Goal: Task Accomplishment & Management: Complete application form

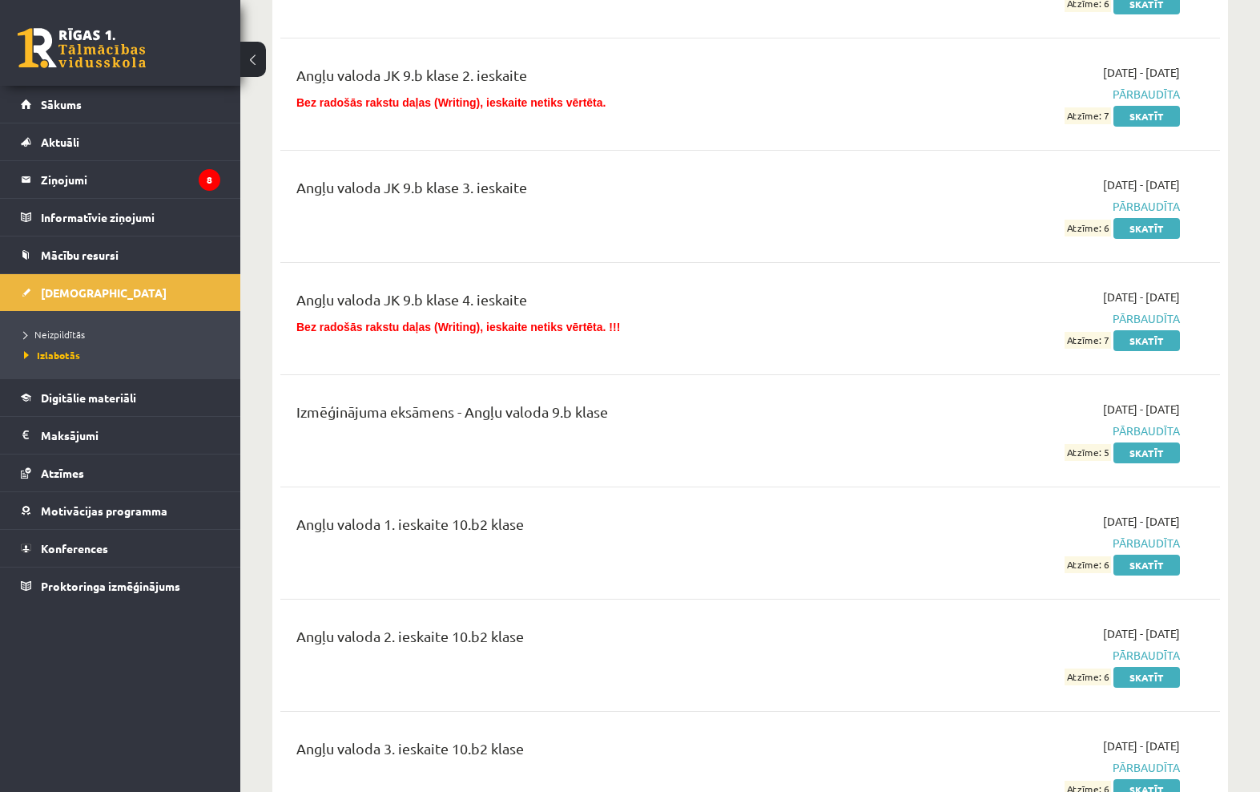
scroll to position [1665, 0]
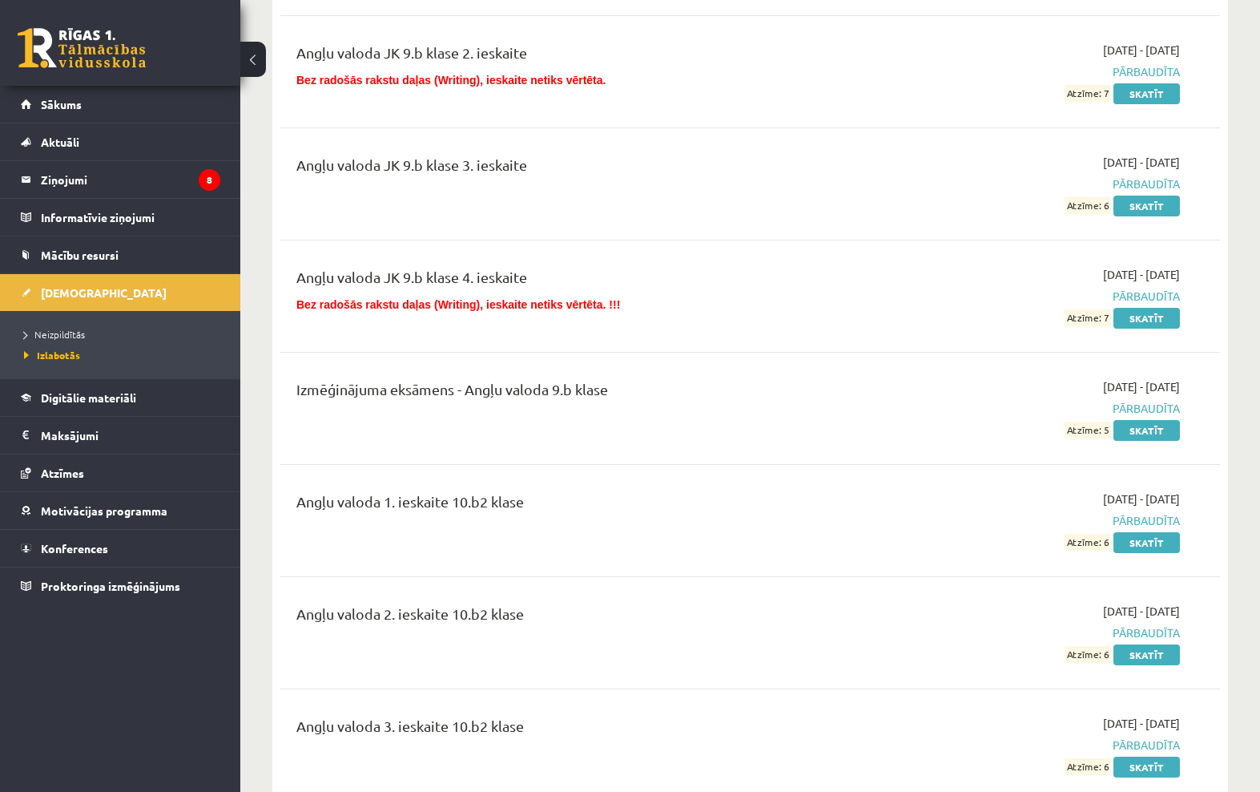
click at [57, 175] on legend "Ziņojumi 8" at bounding box center [130, 179] width 179 height 37
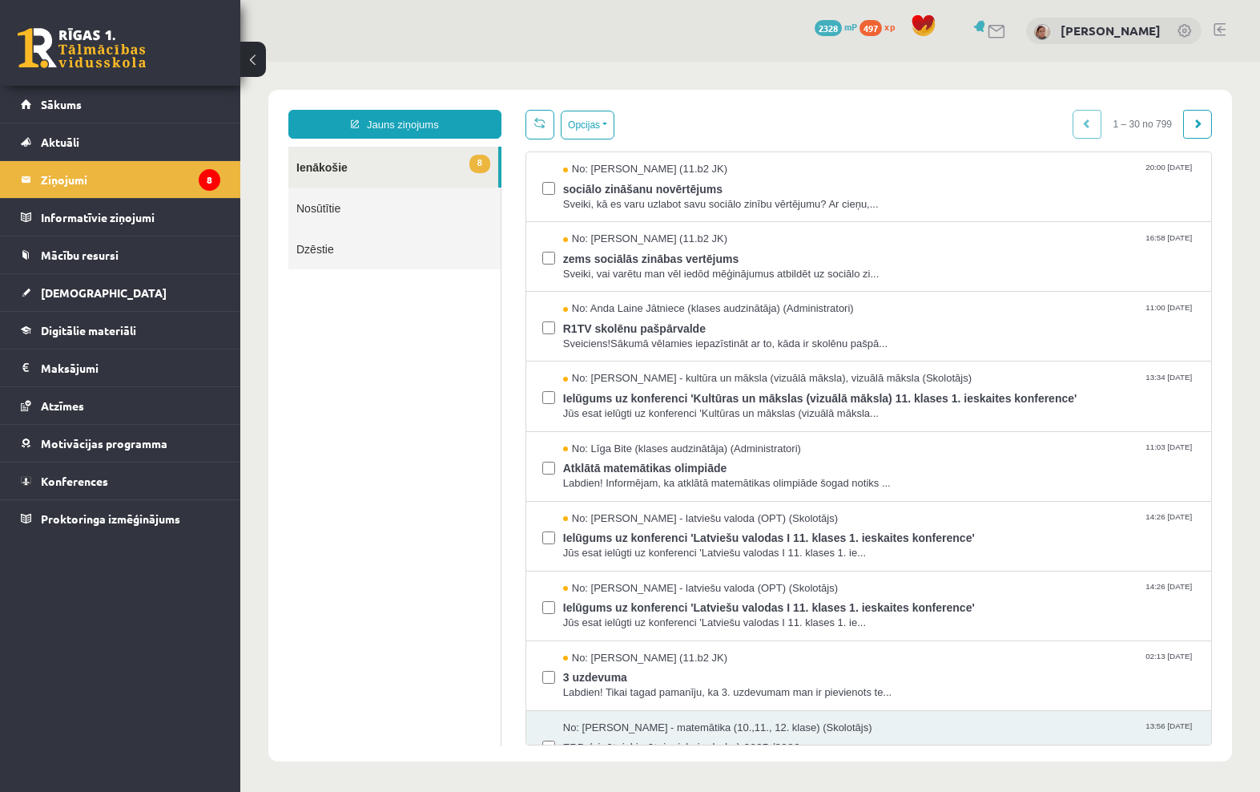
click at [97, 298] on link "[DEMOGRAPHIC_DATA]" at bounding box center [121, 292] width 200 height 37
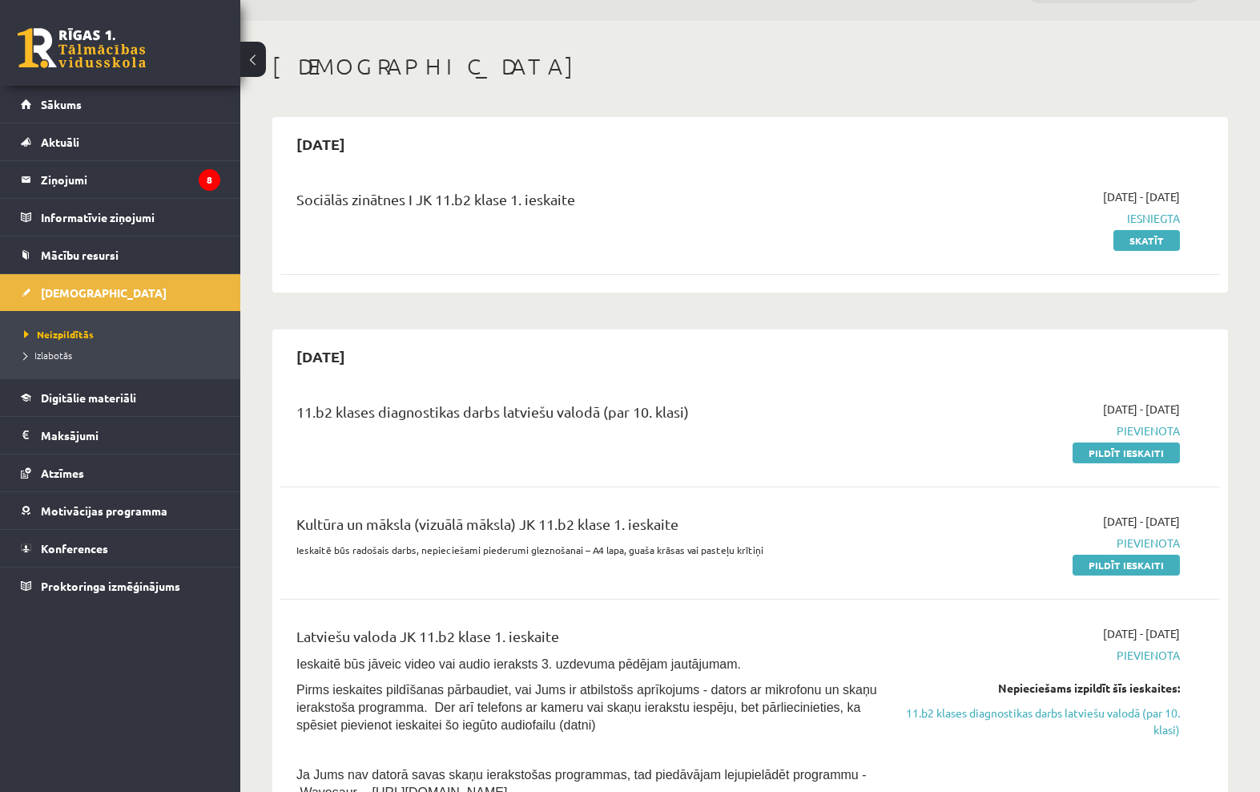
click at [852, 179] on div "Sociālās zinātnes I JK 11.b2 klase 1. ieskaite 2025-09-16 - 2025-09-30 Iesniegt…" at bounding box center [750, 218] width 940 height 92
click at [1151, 446] on link "Pildīt ieskaiti" at bounding box center [1126, 452] width 107 height 21
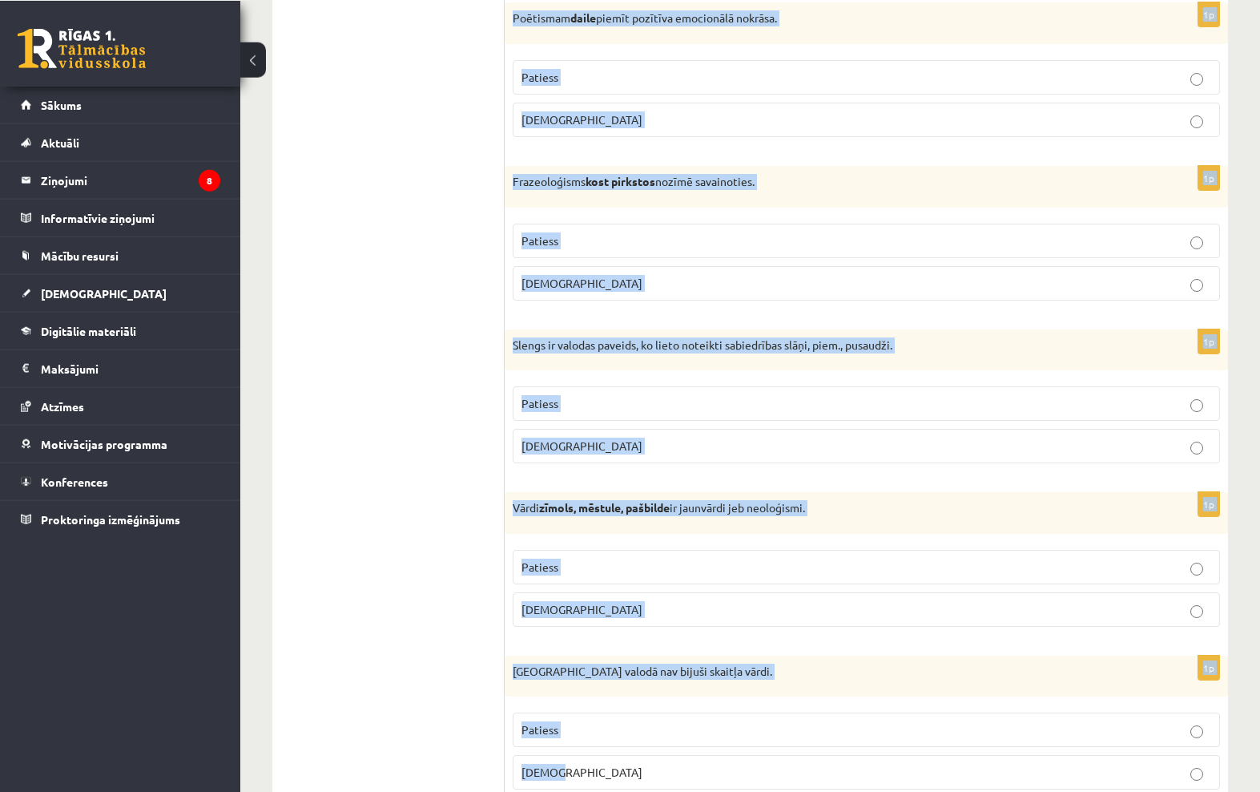
scroll to position [4456, 0]
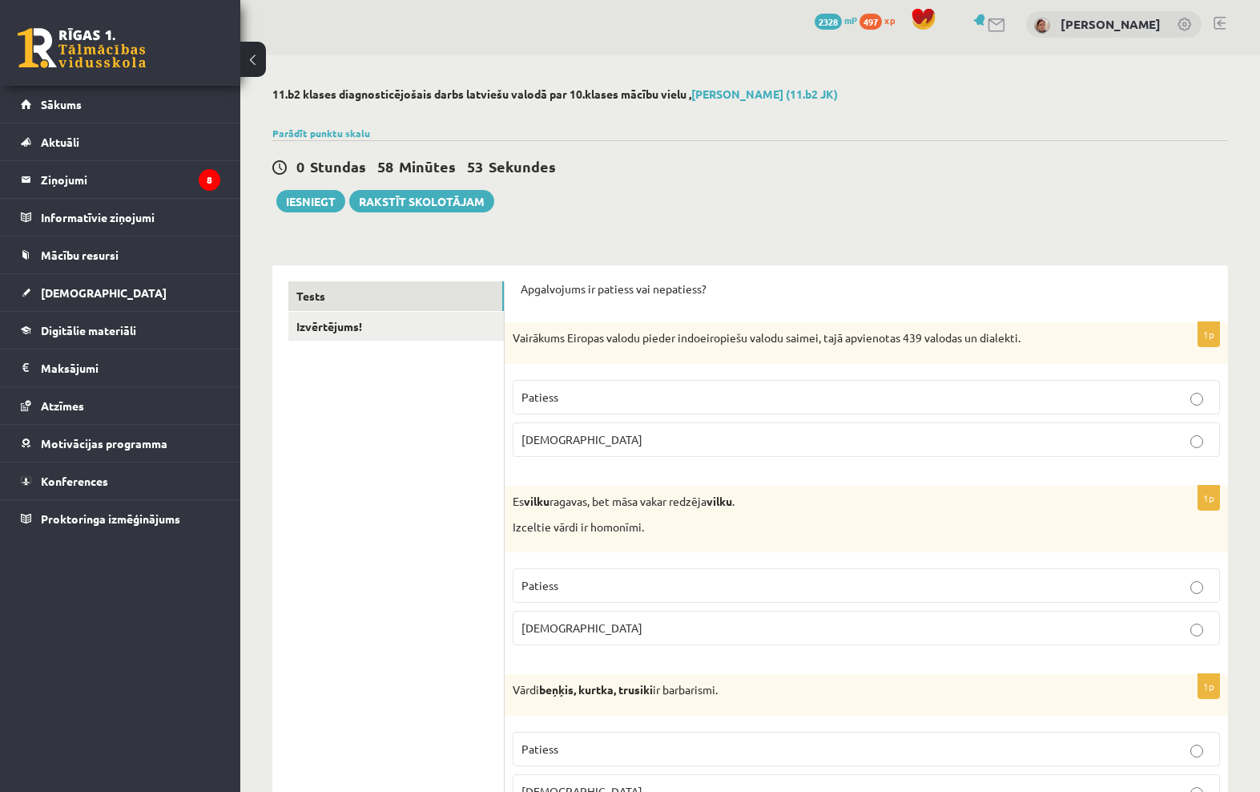
scroll to position [1, 0]
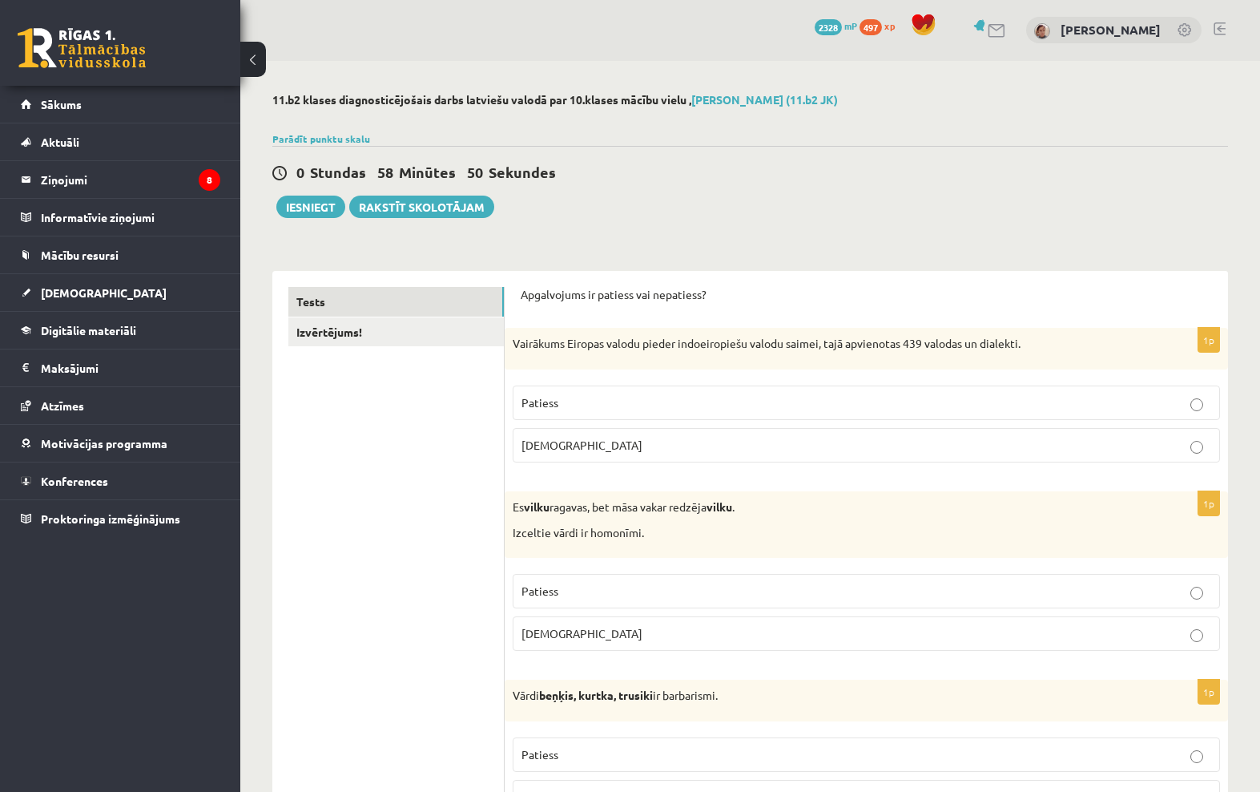
click at [415, 330] on link "Izvērtējums!" at bounding box center [396, 332] width 216 height 30
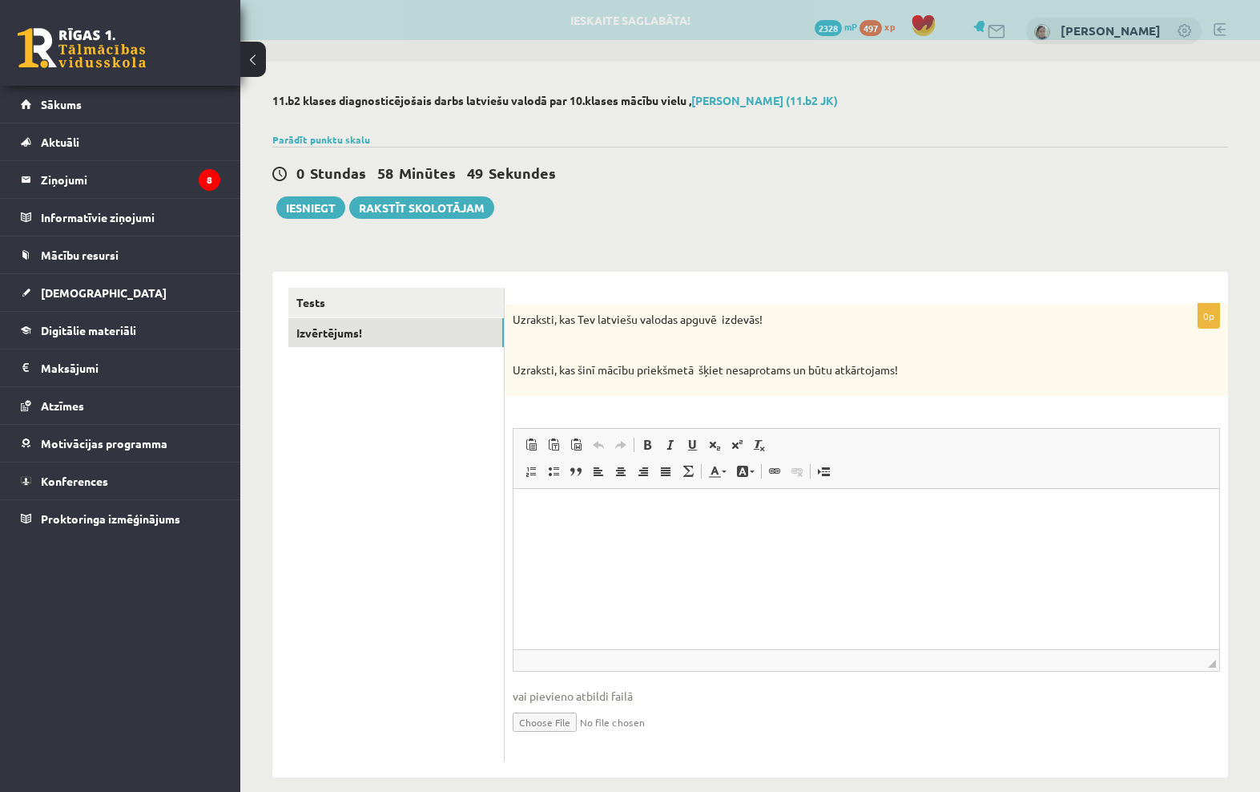
scroll to position [0, 0]
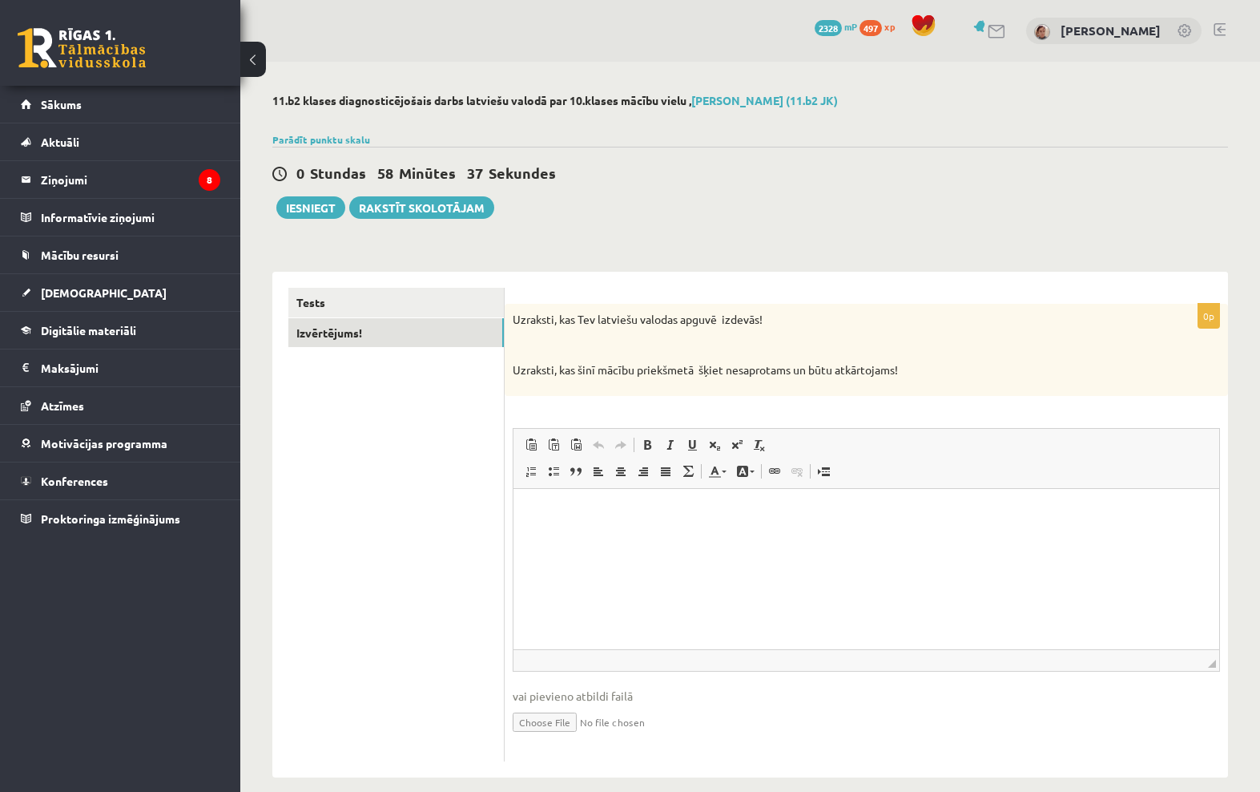
click at [373, 296] on link "Tests" at bounding box center [396, 303] width 216 height 30
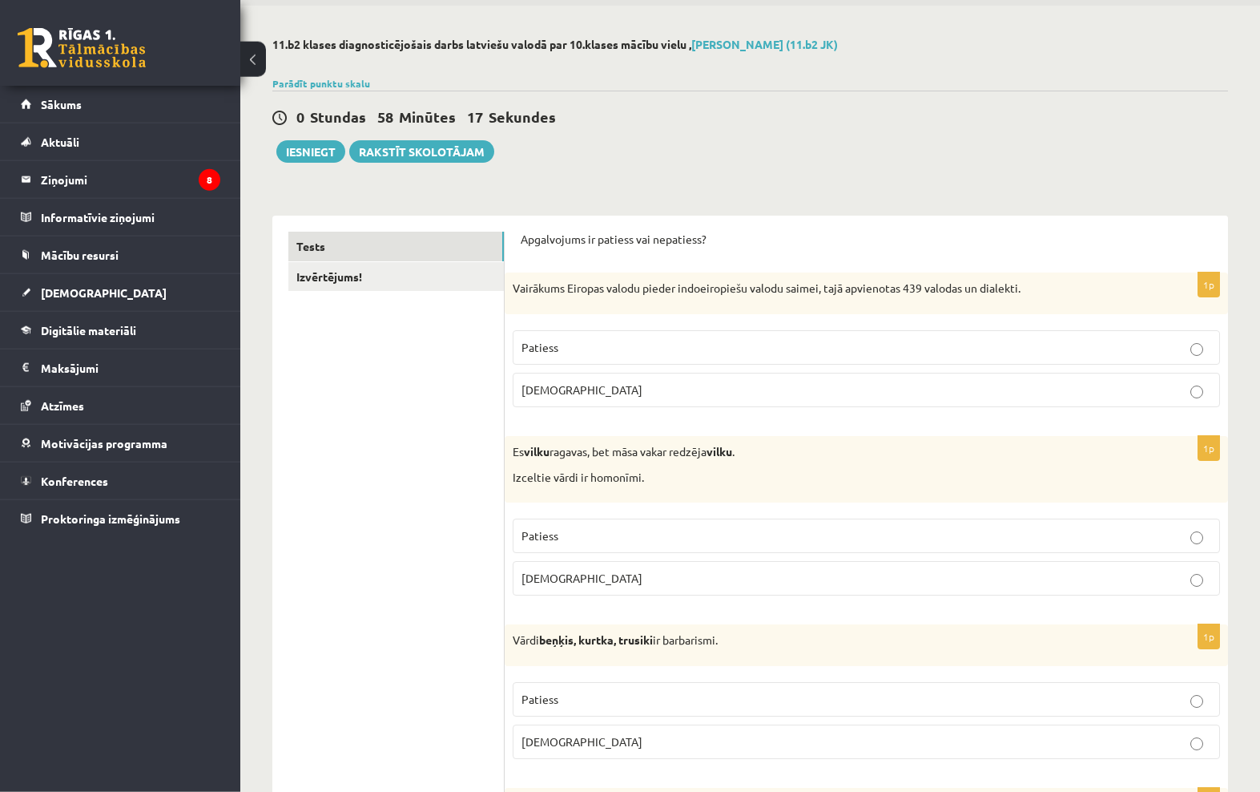
scroll to position [59, 0]
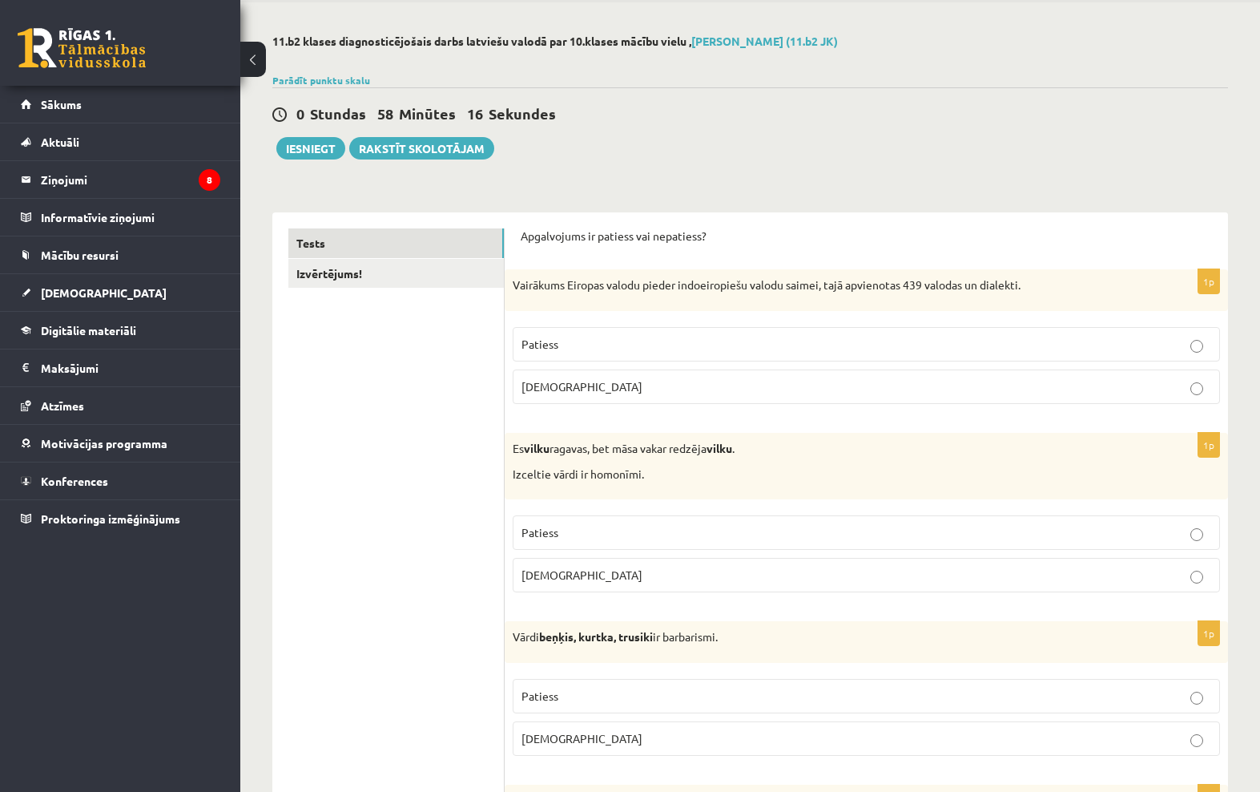
click at [669, 343] on p "Patiess" at bounding box center [867, 344] width 690 height 17
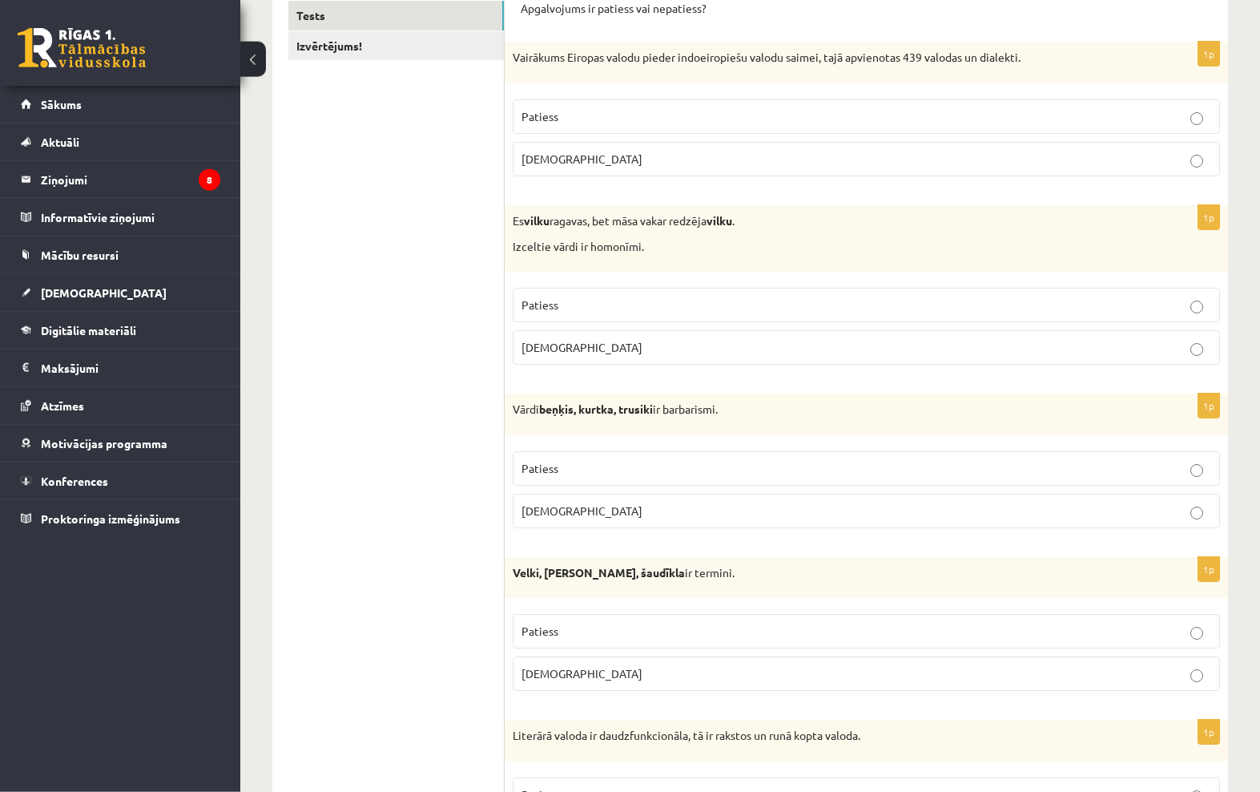
scroll to position [287, 0]
click at [1000, 305] on p "Patiess" at bounding box center [867, 304] width 690 height 17
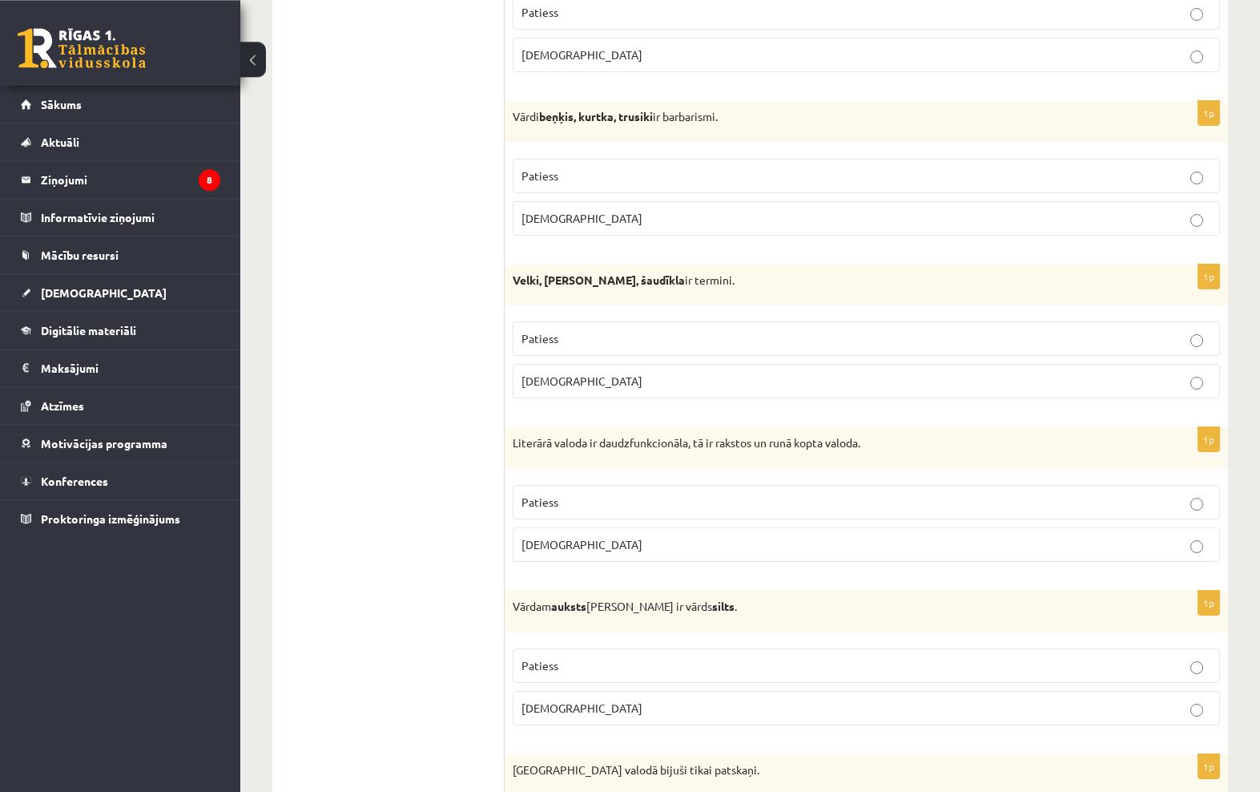
scroll to position [579, 0]
click at [1174, 225] on label "Aplams" at bounding box center [867, 218] width 708 height 34
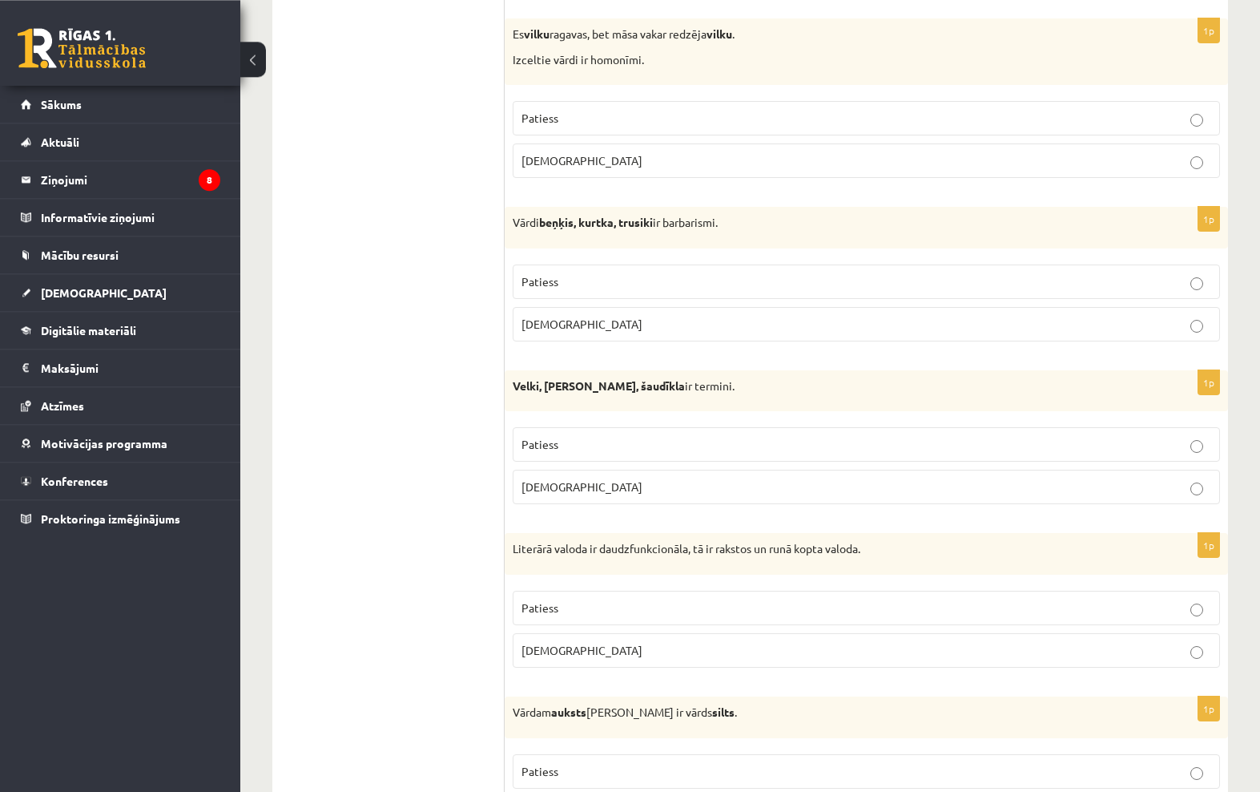
scroll to position [474, 0]
click at [1002, 436] on p "Patiess" at bounding box center [867, 444] width 690 height 17
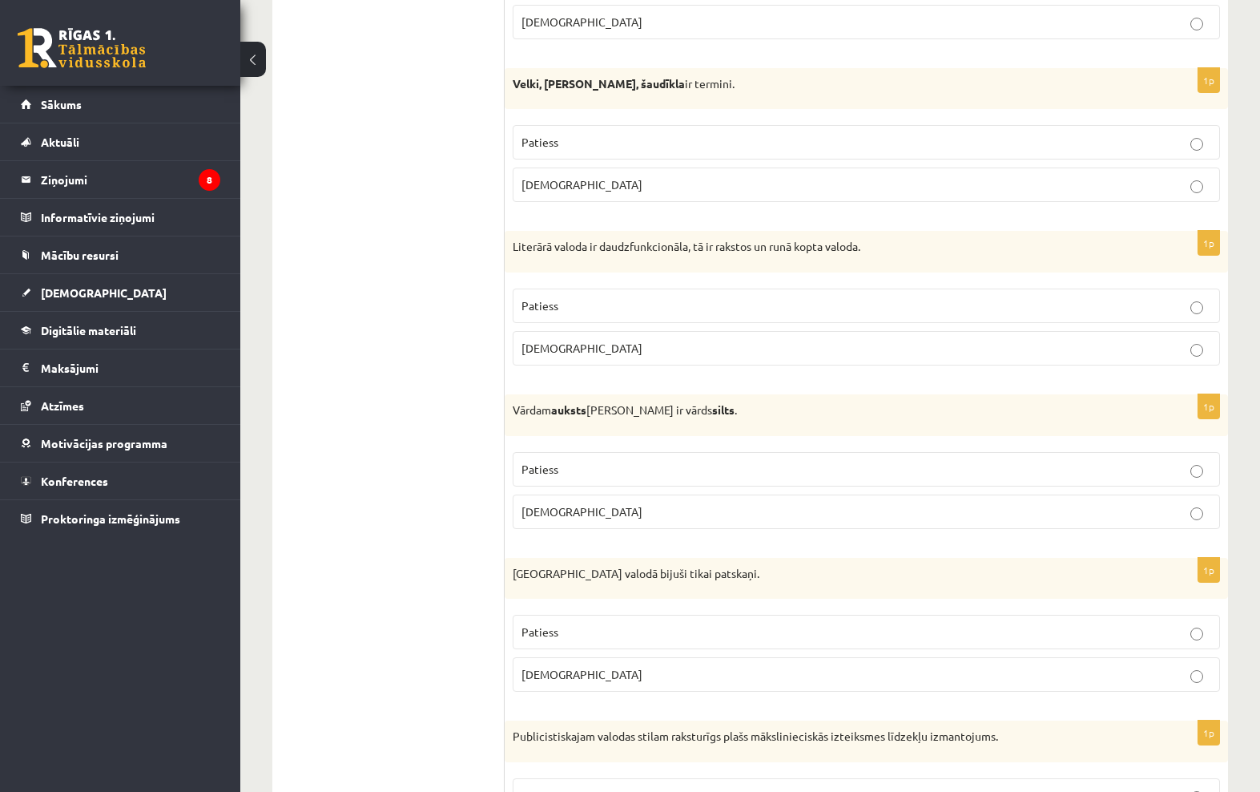
scroll to position [777, 0]
click at [1101, 301] on p "Patiess" at bounding box center [867, 304] width 690 height 17
click at [1135, 478] on label "Patiess" at bounding box center [867, 467] width 708 height 34
click at [1157, 681] on label "Aplams" at bounding box center [867, 672] width 708 height 34
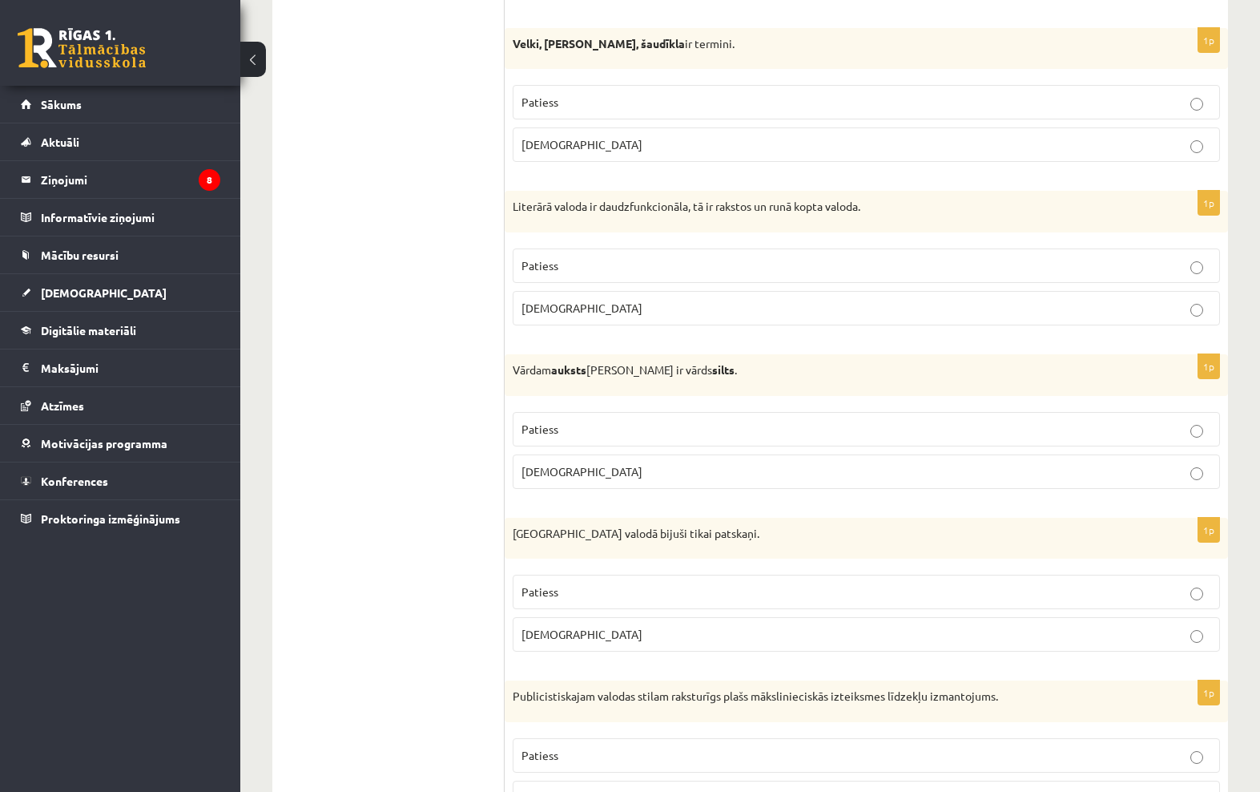
scroll to position [818, 0]
click at [1160, 135] on p "Aplams" at bounding box center [867, 142] width 690 height 17
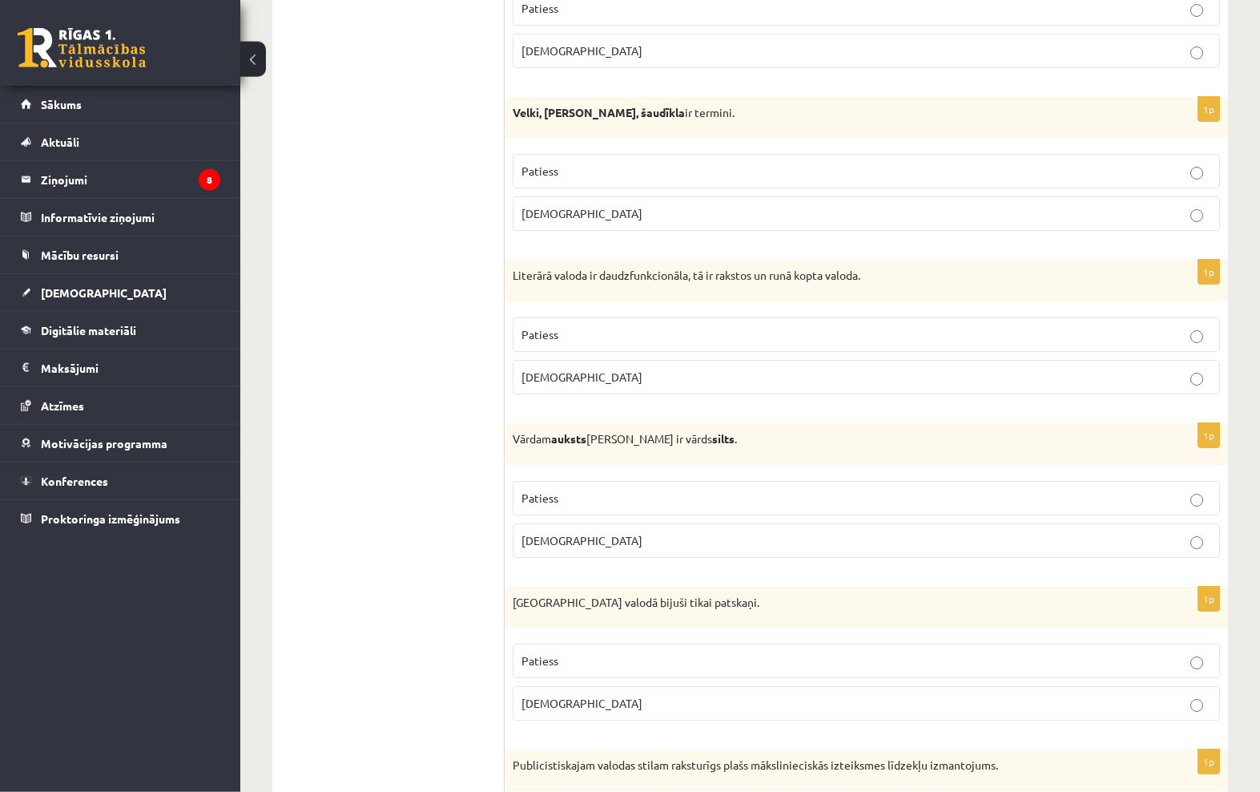
scroll to position [758, 0]
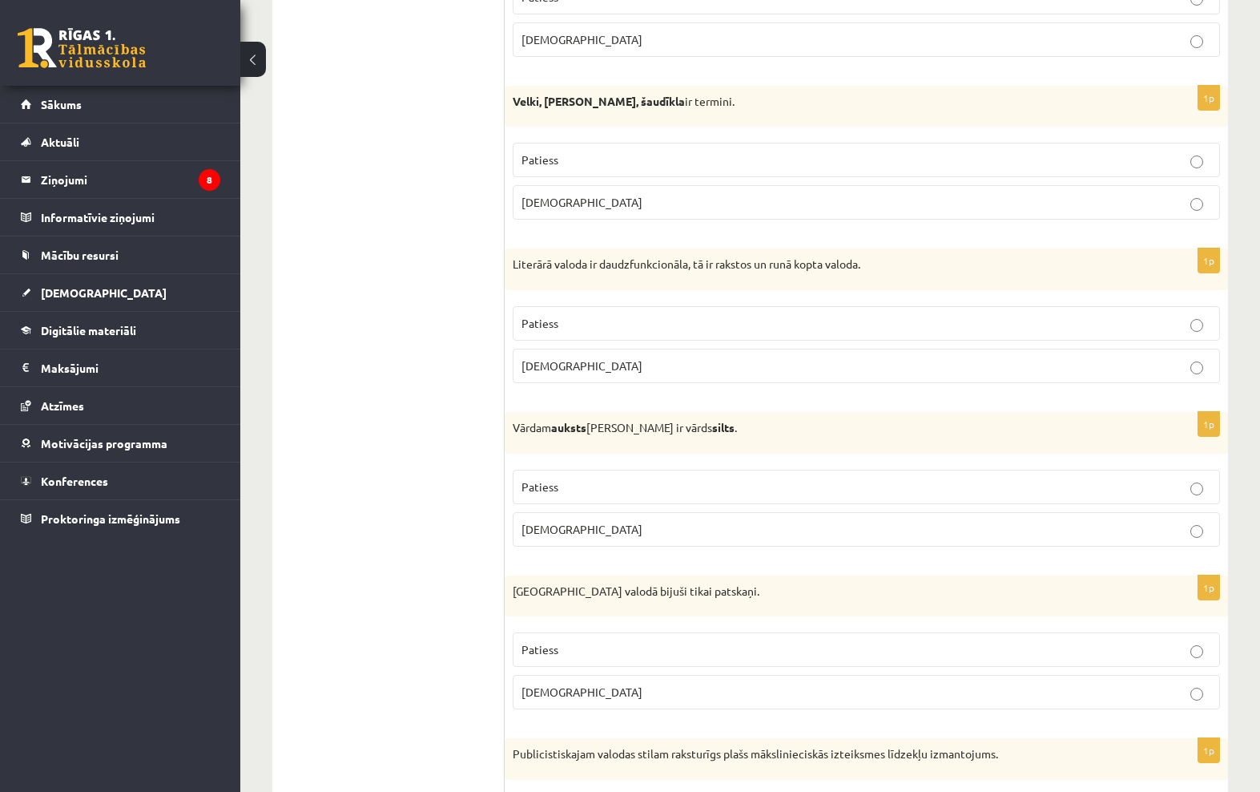
click at [1057, 359] on p "Aplams" at bounding box center [867, 365] width 690 height 17
click at [1001, 632] on label "Patiess" at bounding box center [867, 649] width 708 height 34
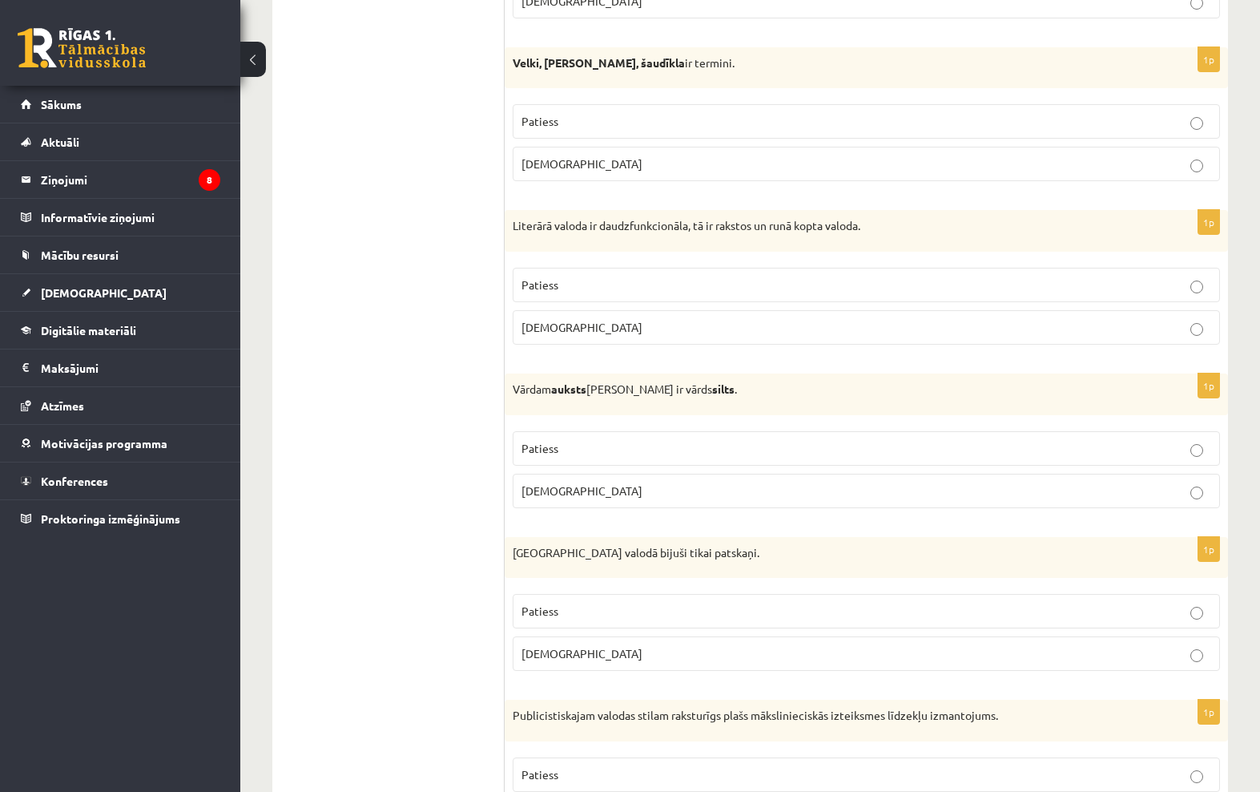
scroll to position [799, 0]
click at [1170, 284] on p "Patiess" at bounding box center [867, 282] width 690 height 17
click at [1113, 643] on p "Aplams" at bounding box center [867, 651] width 690 height 17
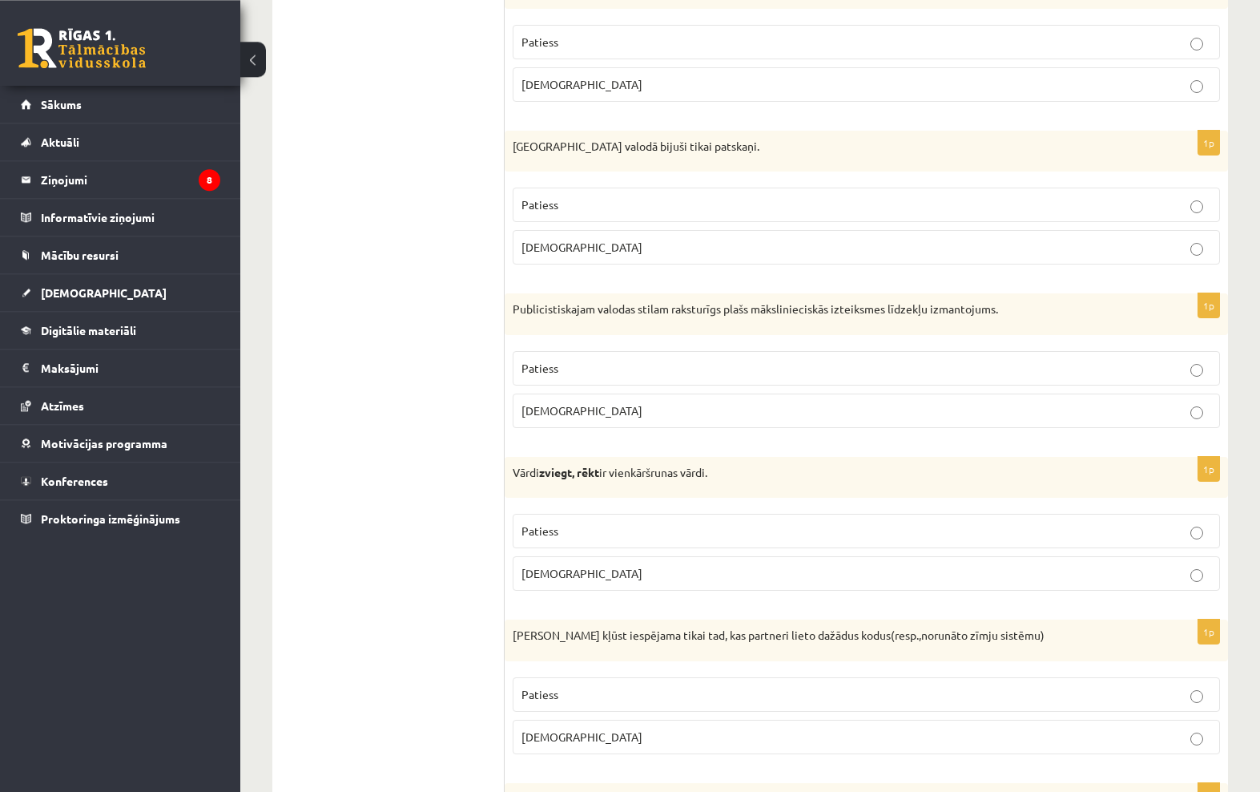
scroll to position [1203, 0]
click at [772, 364] on p "Patiess" at bounding box center [867, 368] width 690 height 17
click at [788, 534] on label "Patiess" at bounding box center [867, 531] width 708 height 34
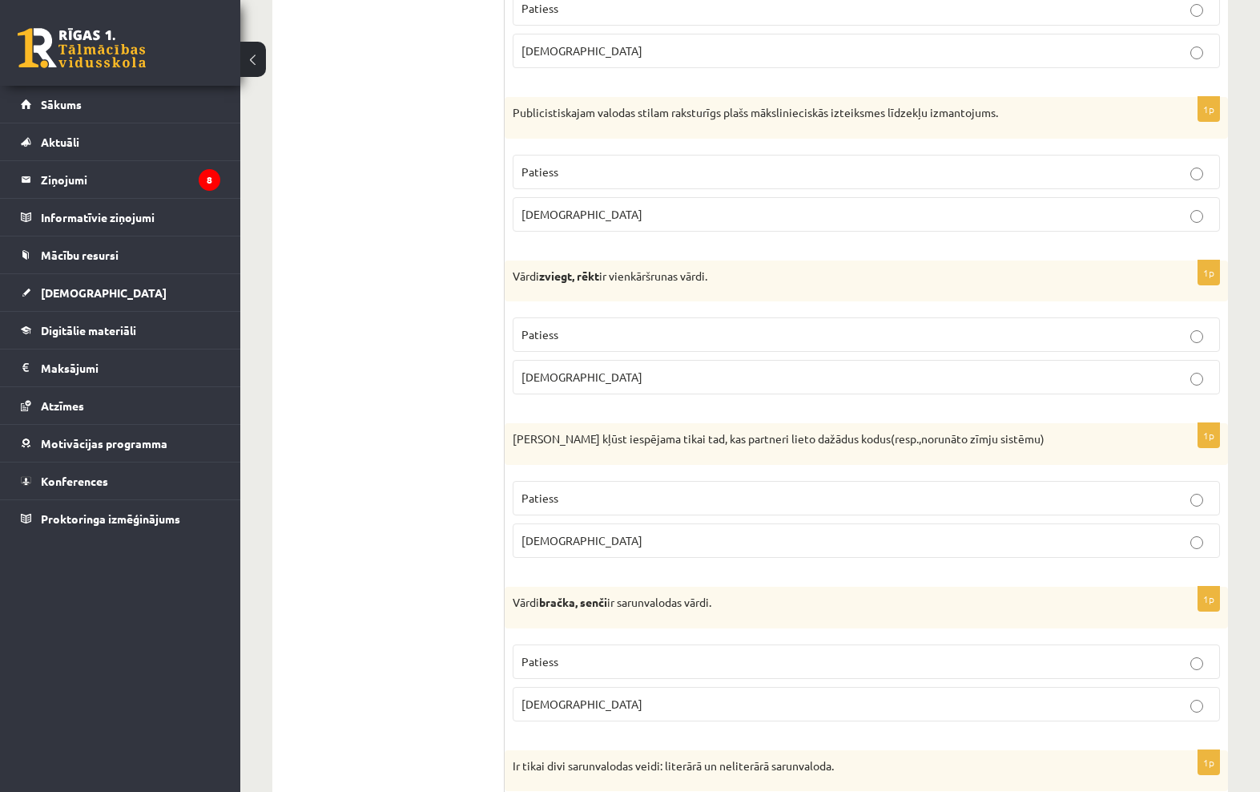
scroll to position [1402, 0]
click at [1139, 548] on label "Aplams" at bounding box center [867, 538] width 708 height 34
click at [1191, 381] on label "Aplams" at bounding box center [867, 374] width 708 height 34
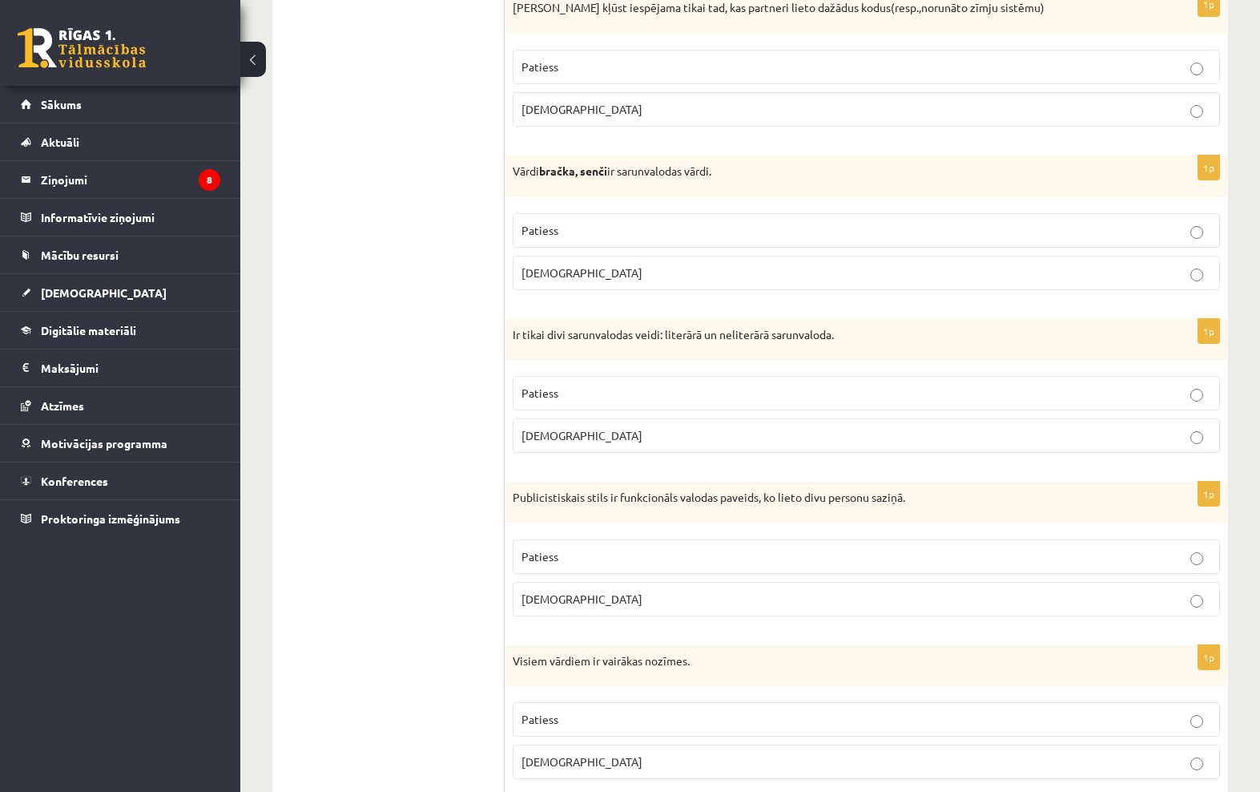
scroll to position [1871, 0]
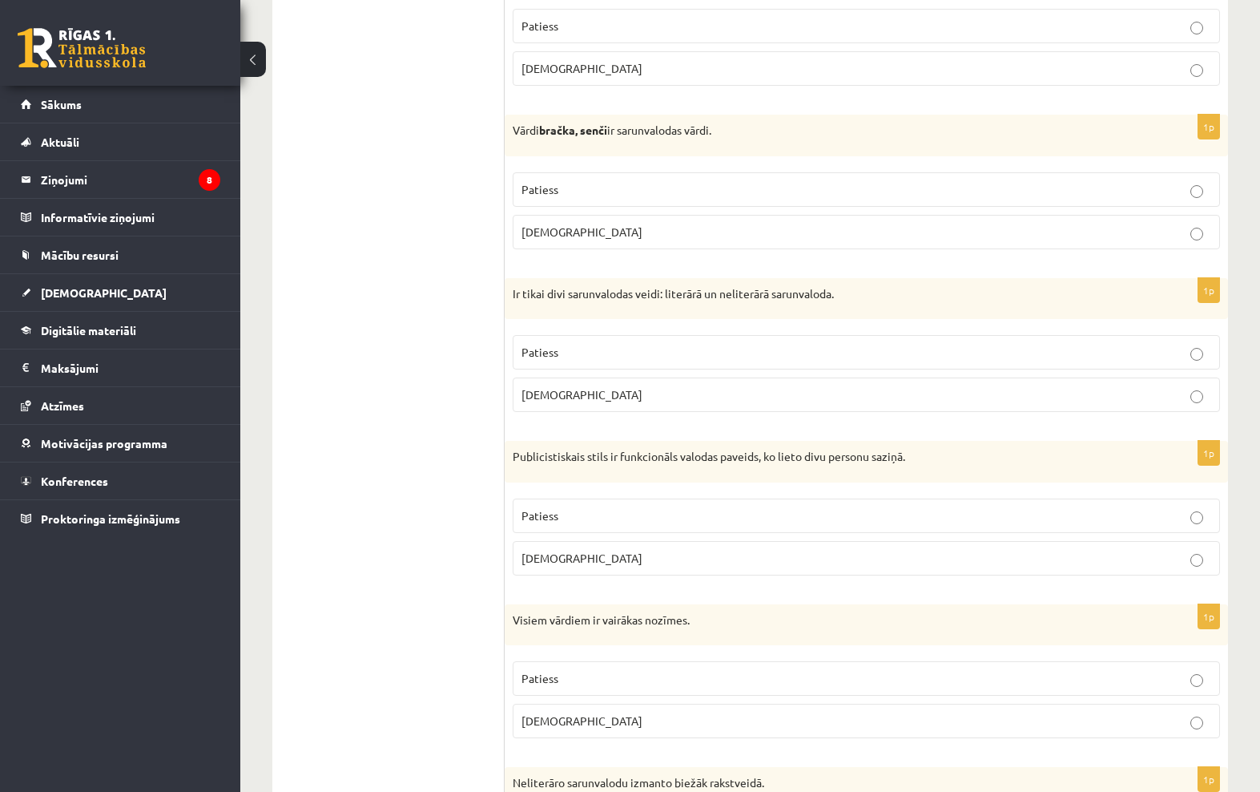
click at [1145, 188] on p "Patiess" at bounding box center [867, 189] width 690 height 17
click at [1178, 346] on p "Patiess" at bounding box center [867, 352] width 690 height 17
click at [789, 561] on label "Aplams" at bounding box center [867, 558] width 708 height 34
click at [1154, 713] on p "Aplams" at bounding box center [867, 720] width 690 height 17
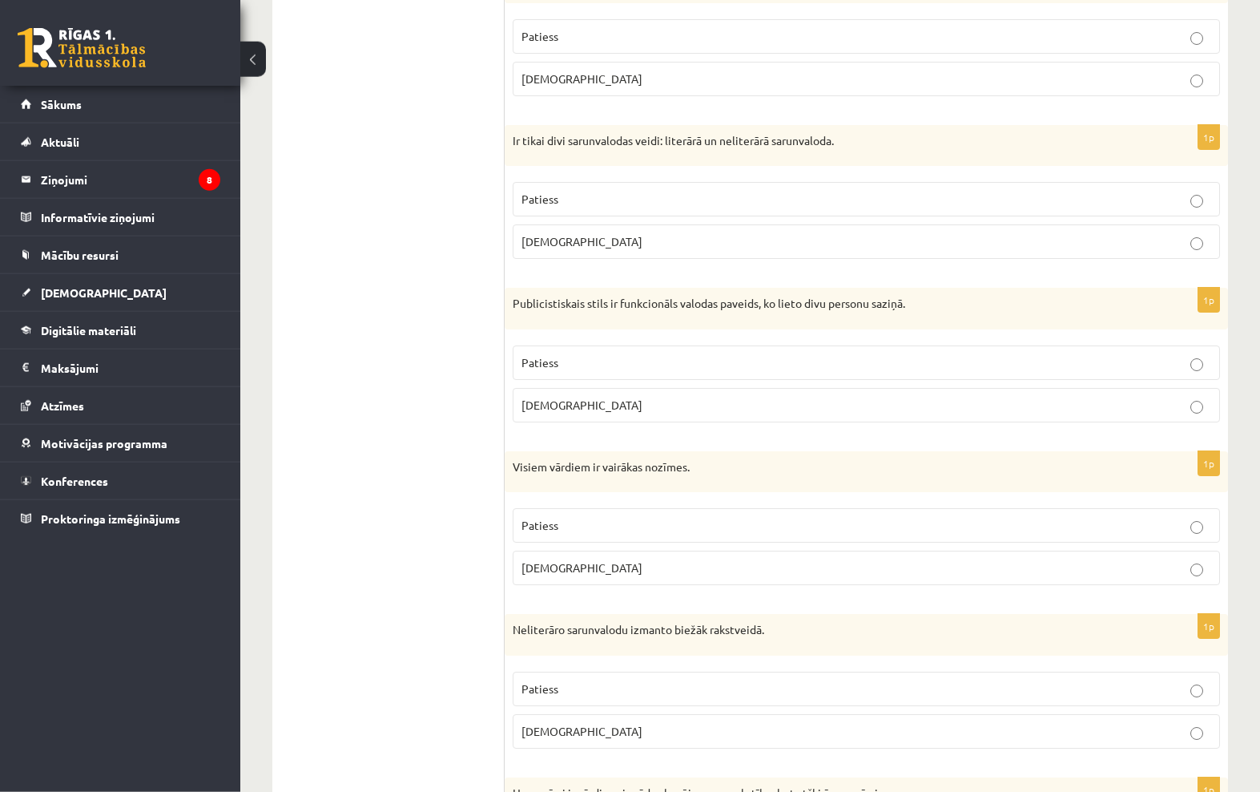
click at [1168, 723] on p "Aplams" at bounding box center [867, 731] width 690 height 17
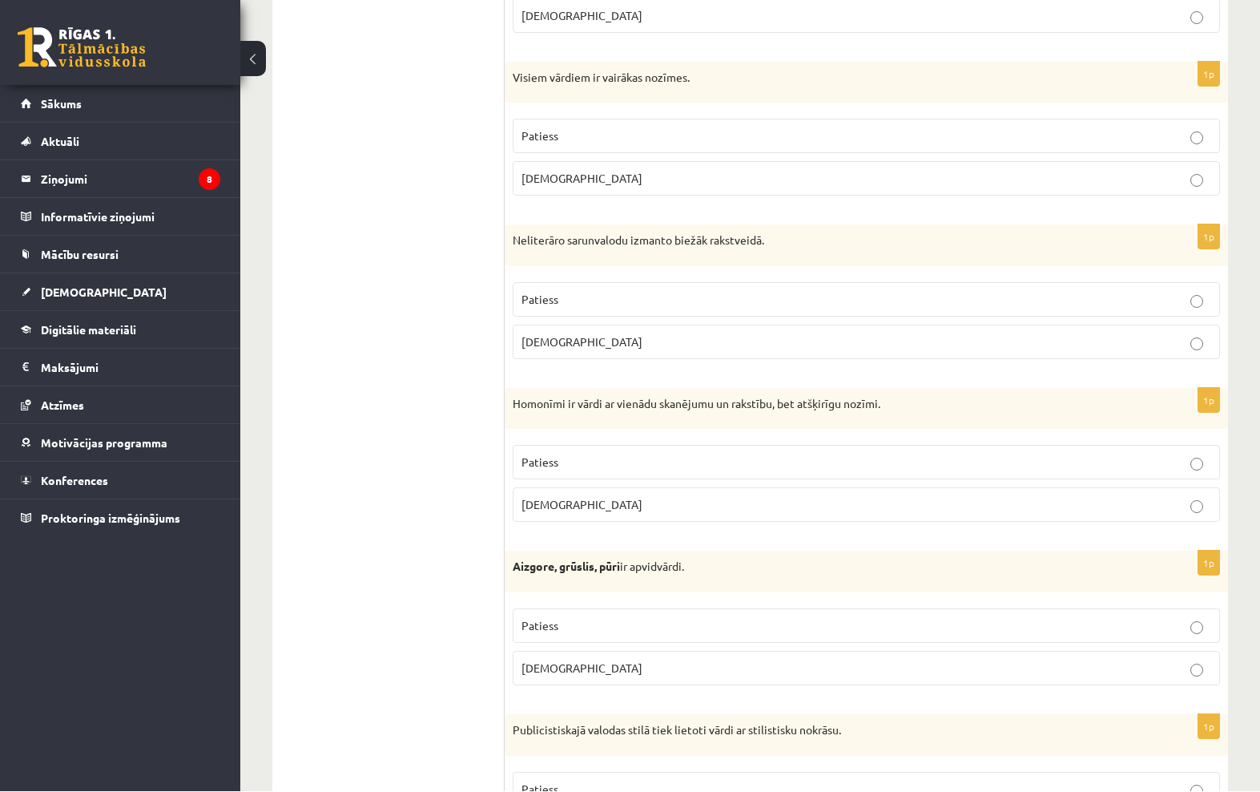
scroll to position [2413, 0]
click at [1198, 618] on p "Patiess" at bounding box center [867, 626] width 690 height 17
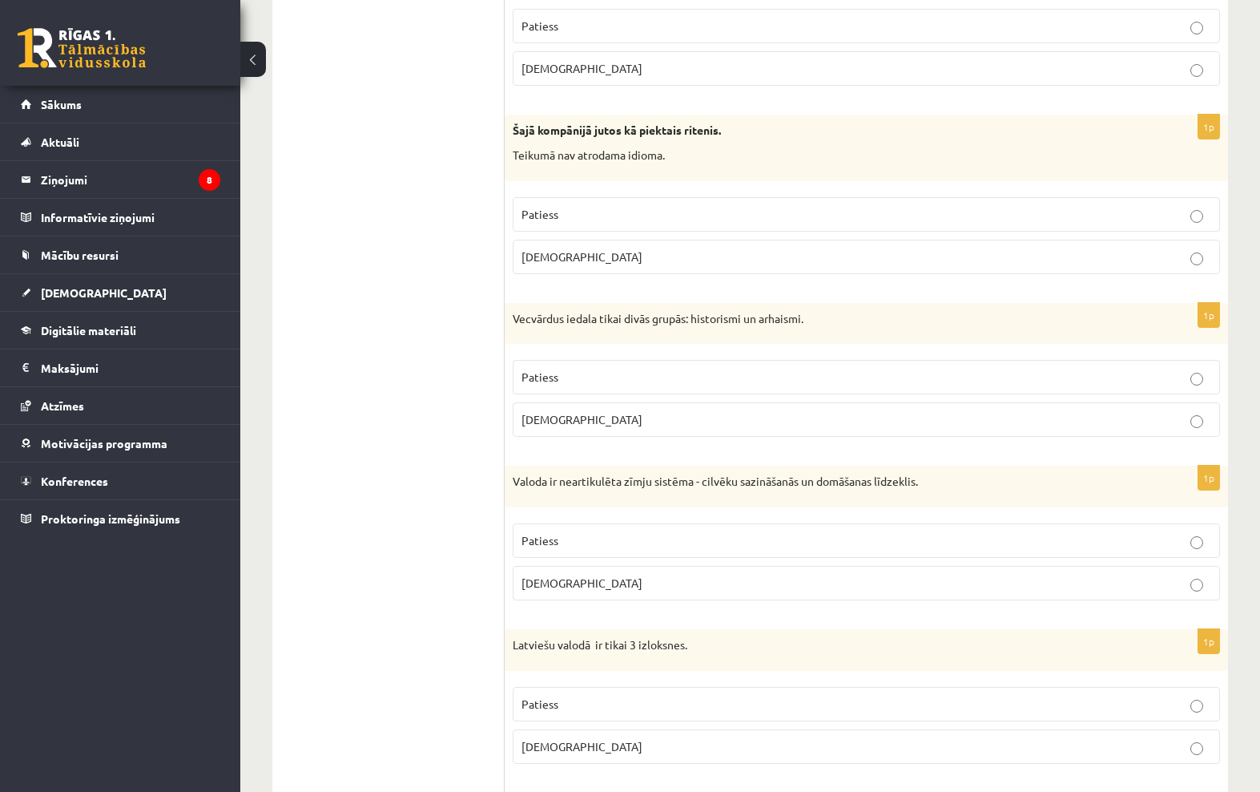
scroll to position [3177, 0]
click at [1184, 196] on label "Patiess" at bounding box center [867, 213] width 708 height 34
click at [1164, 410] on p "Aplams" at bounding box center [867, 418] width 690 height 17
click at [1176, 531] on p "Patiess" at bounding box center [867, 539] width 690 height 17
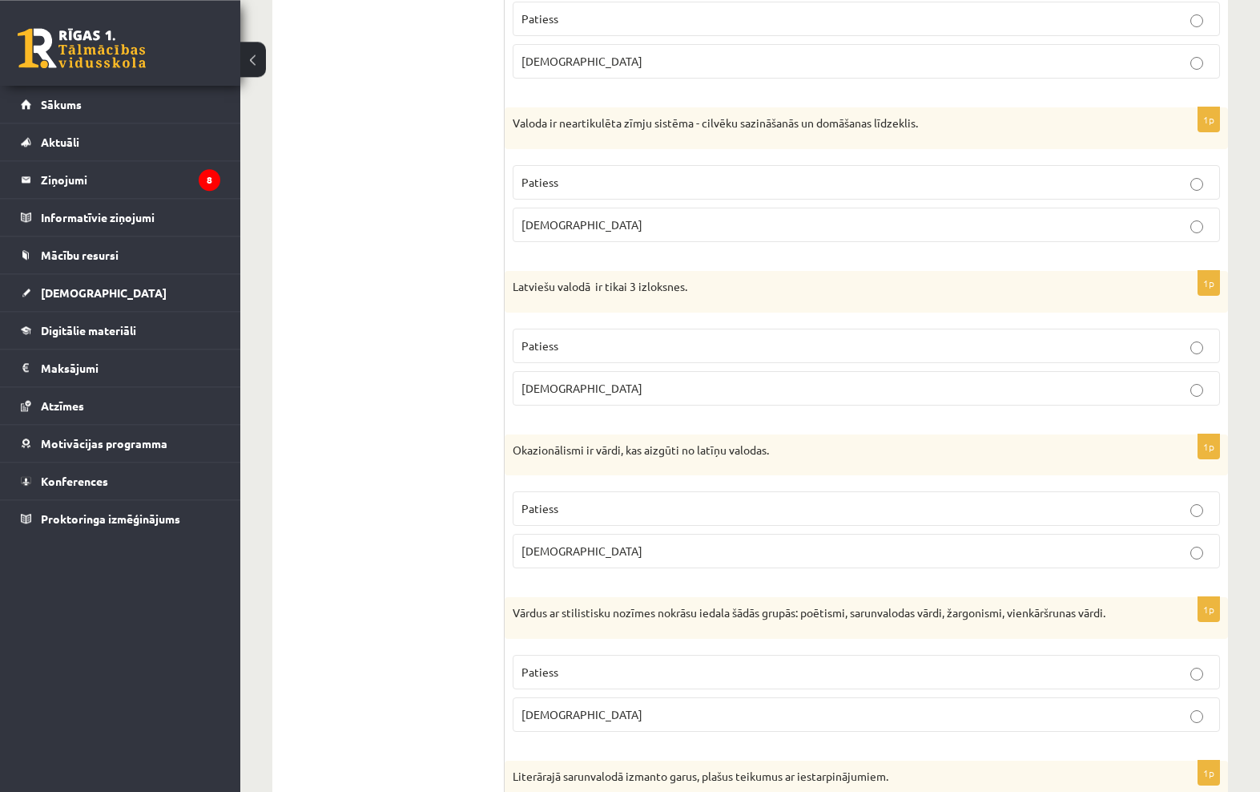
scroll to position [3535, 0]
click at [1145, 663] on p "Patiess" at bounding box center [867, 671] width 690 height 17
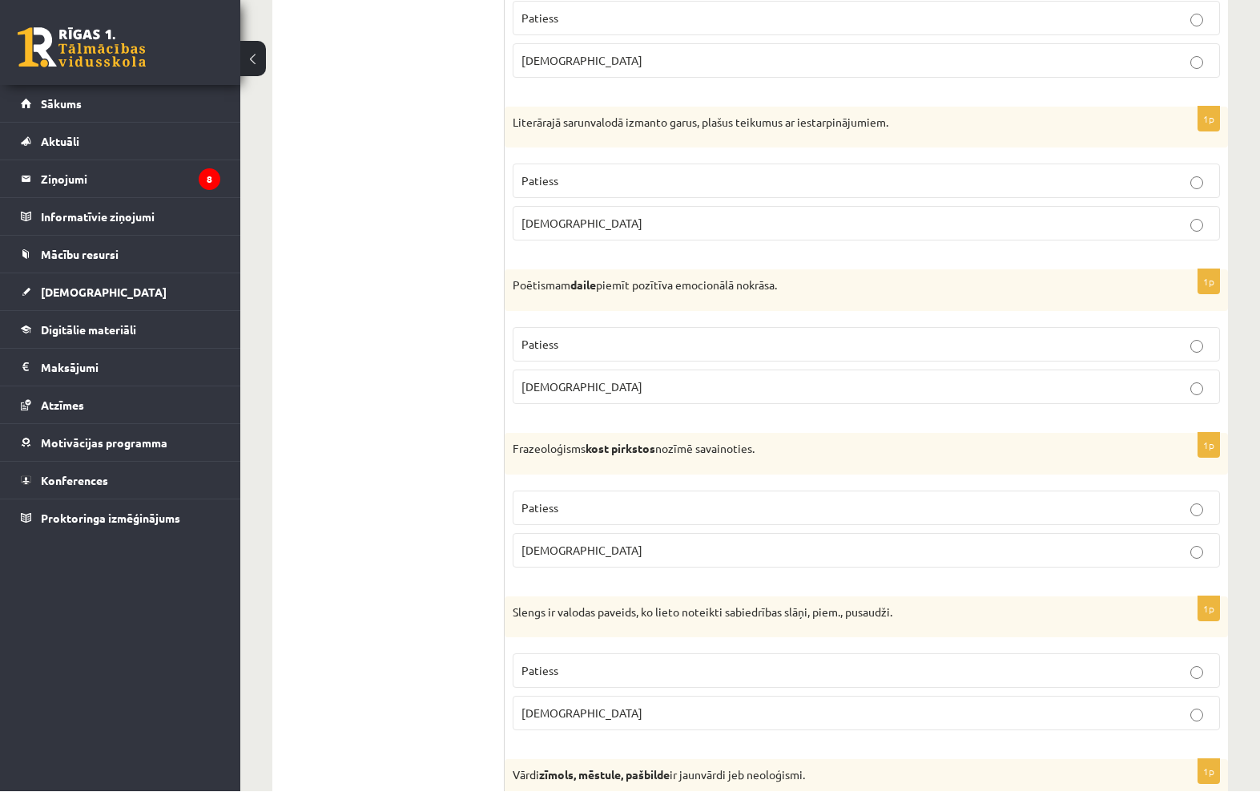
scroll to position [4188, 0]
click at [1151, 215] on p "Aplams" at bounding box center [867, 223] width 690 height 17
click at [1168, 346] on label "Patiess" at bounding box center [867, 344] width 708 height 34
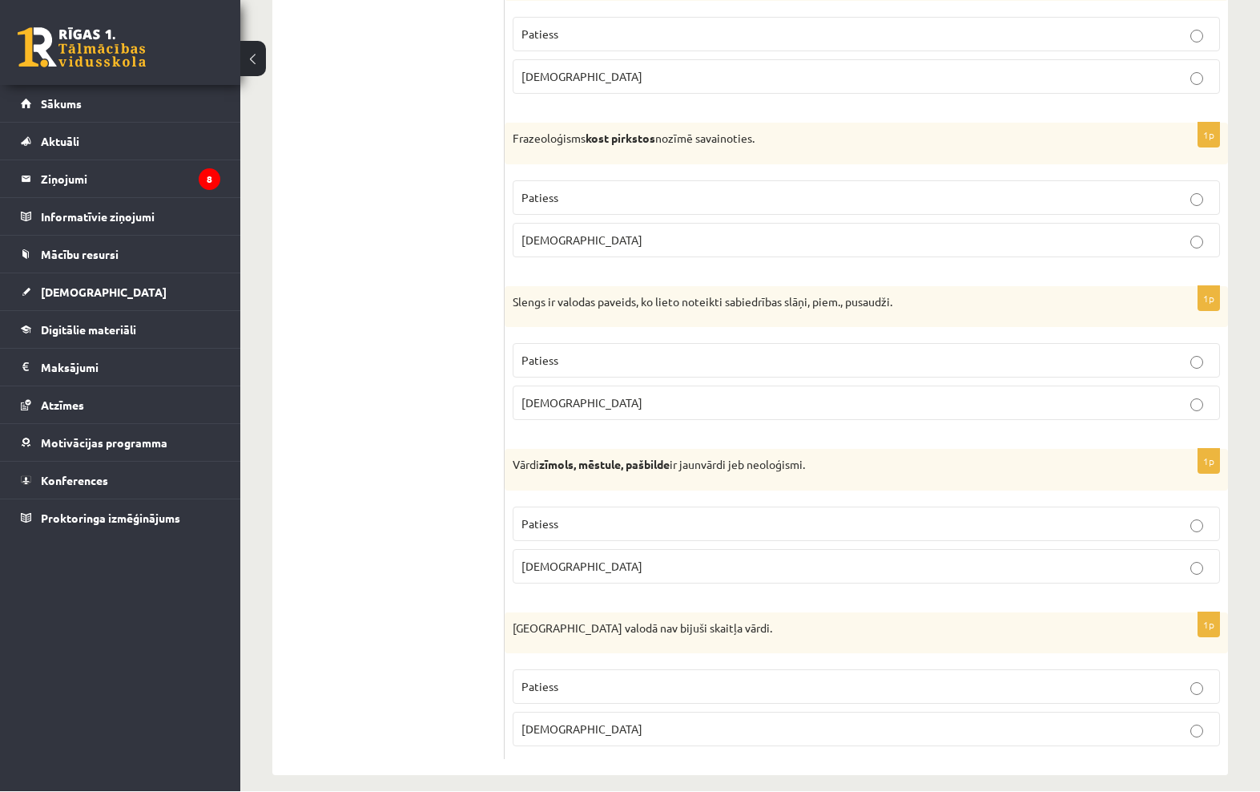
scroll to position [4499, 0]
click at [1186, 354] on label "Patiess" at bounding box center [867, 360] width 708 height 34
click at [1185, 515] on p "Patiess" at bounding box center [867, 523] width 690 height 17
click at [1188, 669] on label "Patiess" at bounding box center [867, 686] width 708 height 34
click at [1184, 232] on p "Aplams" at bounding box center [867, 240] width 690 height 17
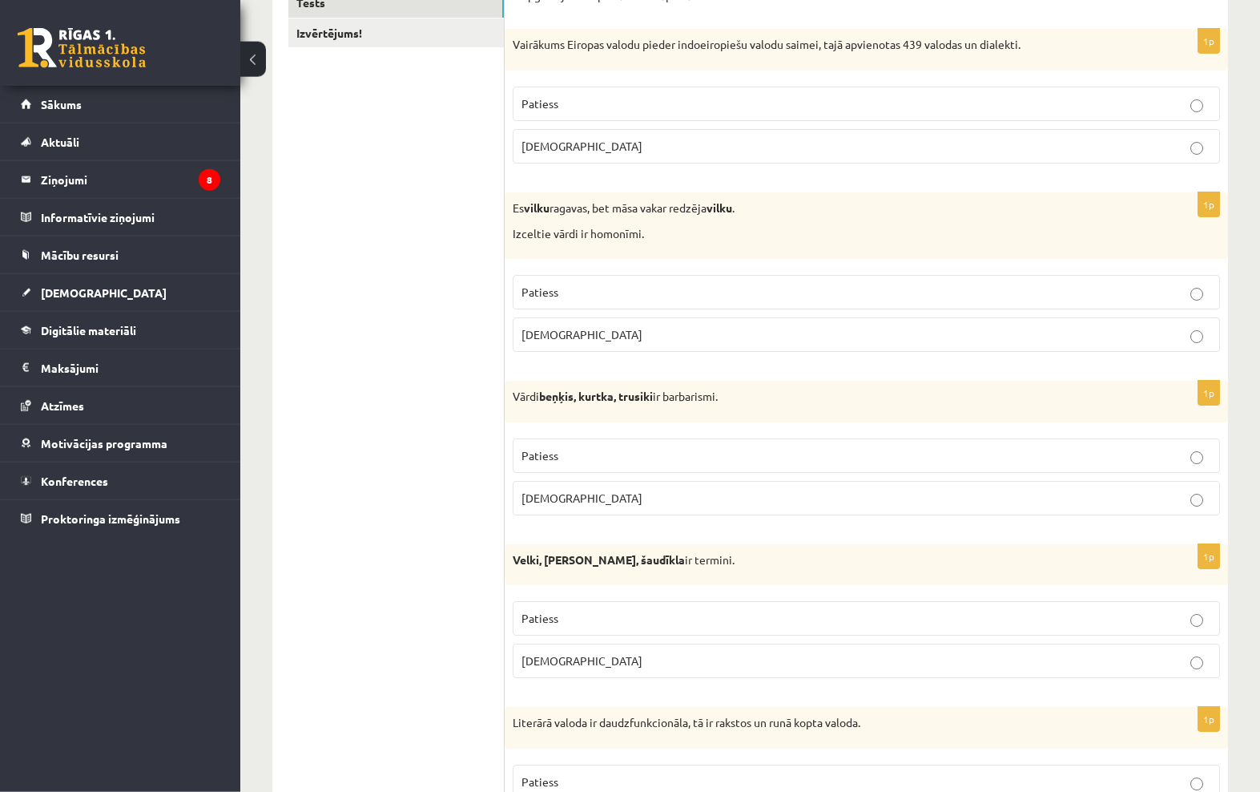
scroll to position [0, 0]
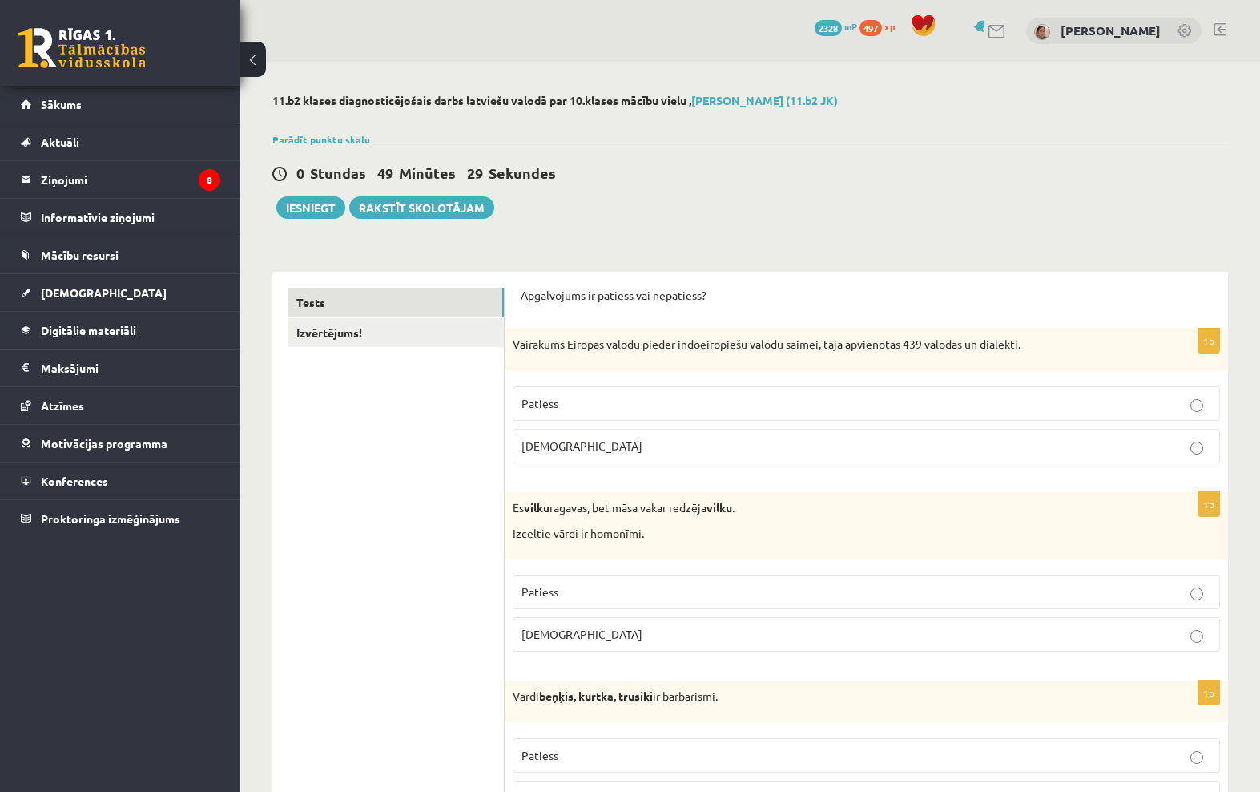
click at [468, 335] on link "Izvērtējums!" at bounding box center [396, 333] width 216 height 30
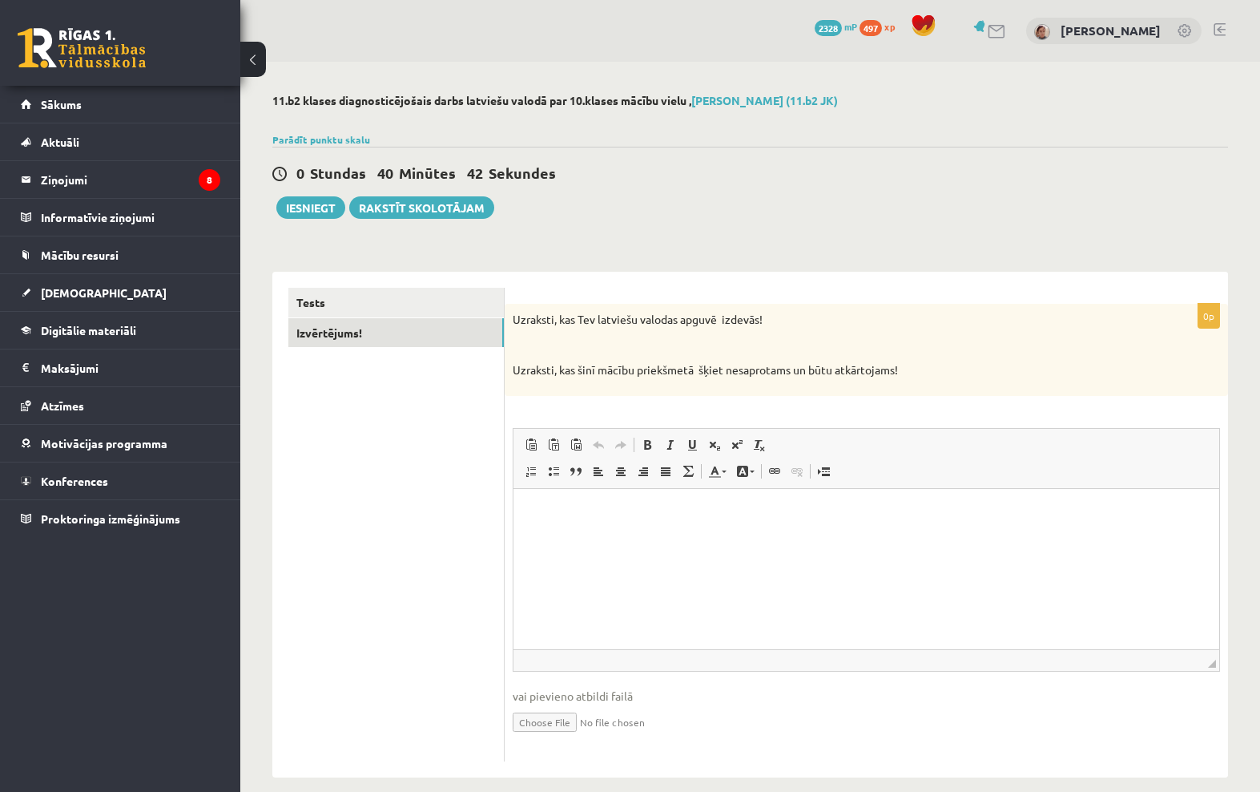
click at [14, 31] on div "0 Dāvanas 2328 mP 497 xp" at bounding box center [120, 43] width 240 height 86
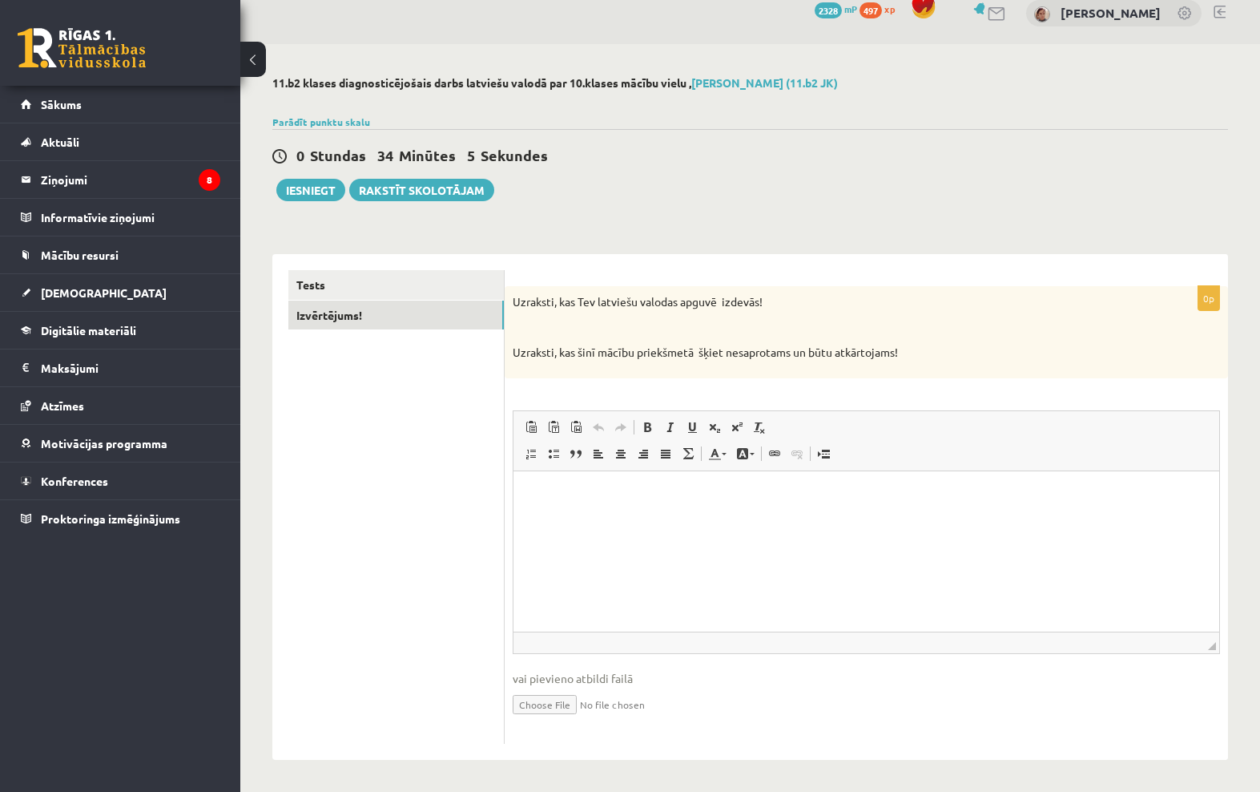
click at [813, 519] on html at bounding box center [867, 494] width 706 height 49
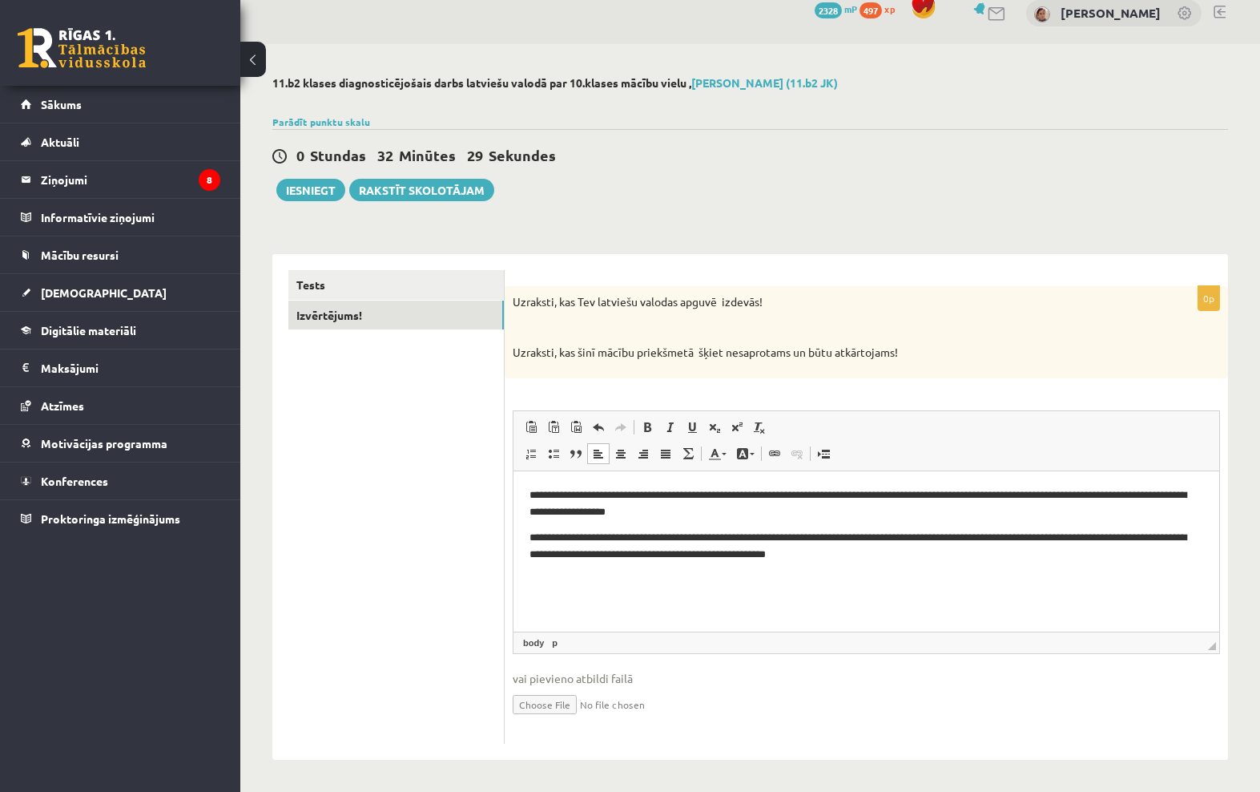
click at [728, 543] on p "**********" at bounding box center [867, 545] width 674 height 32
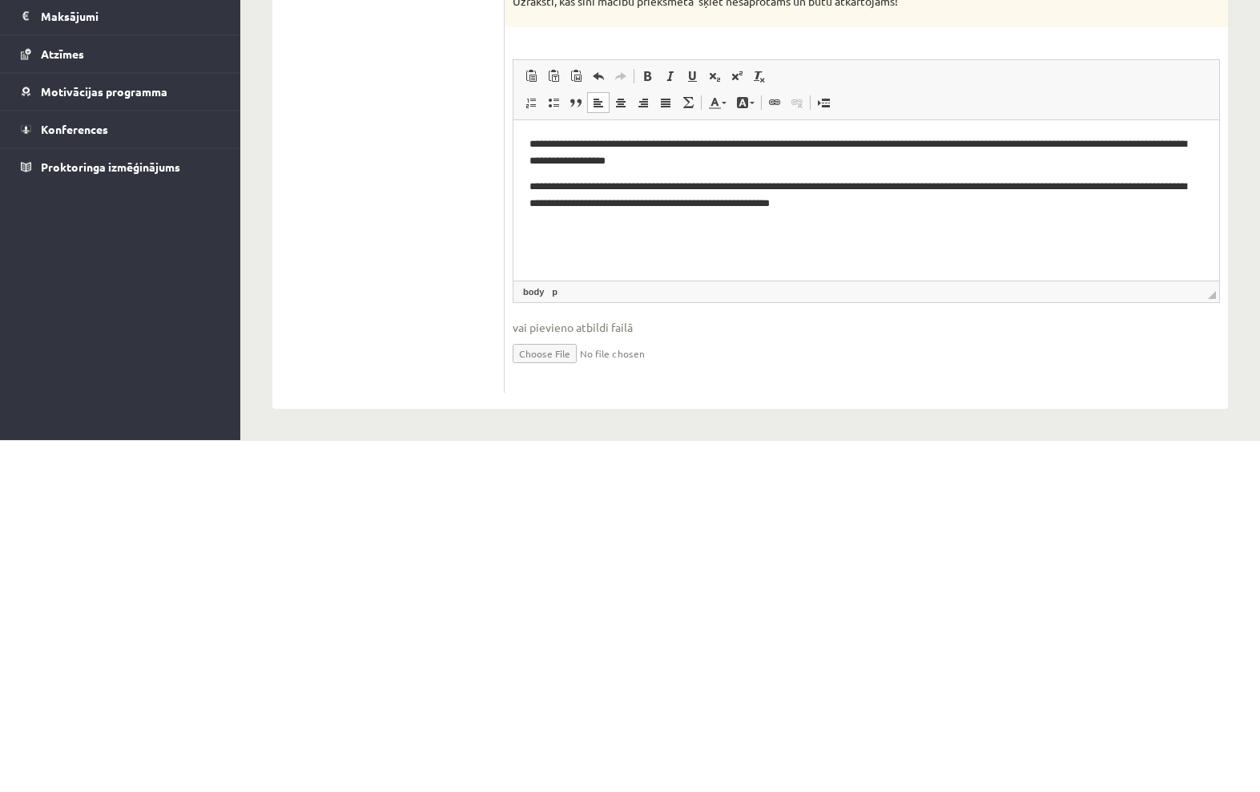
click at [837, 189] on p "**********" at bounding box center [867, 195] width 674 height 32
click at [871, 184] on p "**********" at bounding box center [867, 195] width 674 height 32
click at [939, 187] on p "**********" at bounding box center [867, 195] width 674 height 32
click at [1160, 227] on html "**********" at bounding box center [867, 173] width 706 height 107
click at [1139, 223] on html "**********" at bounding box center [867, 173] width 706 height 107
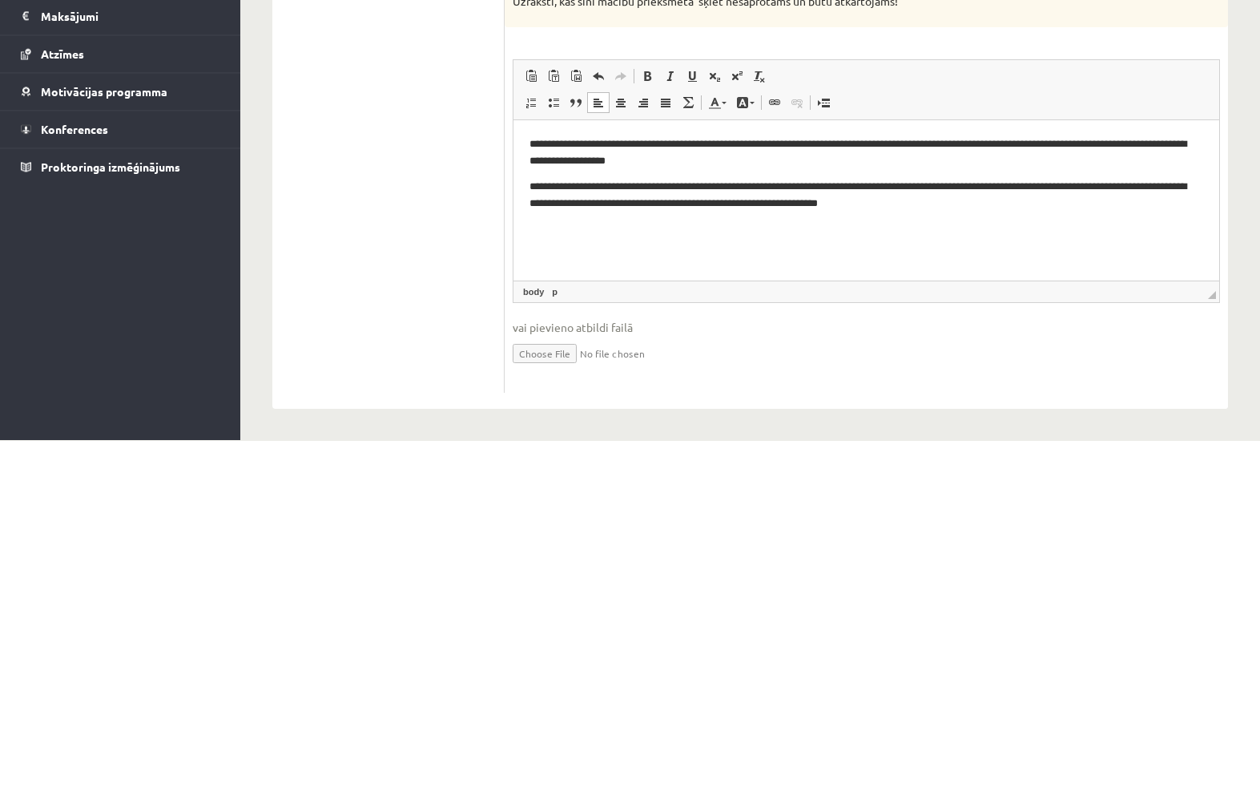
click at [1104, 227] on html "**********" at bounding box center [867, 173] width 706 height 107
click at [909, 227] on html "**********" at bounding box center [867, 173] width 706 height 107
click at [923, 227] on html "**********" at bounding box center [867, 173] width 706 height 107
click at [1030, 159] on p "**********" at bounding box center [867, 152] width 674 height 32
click at [1021, 208] on p "**********" at bounding box center [867, 195] width 674 height 32
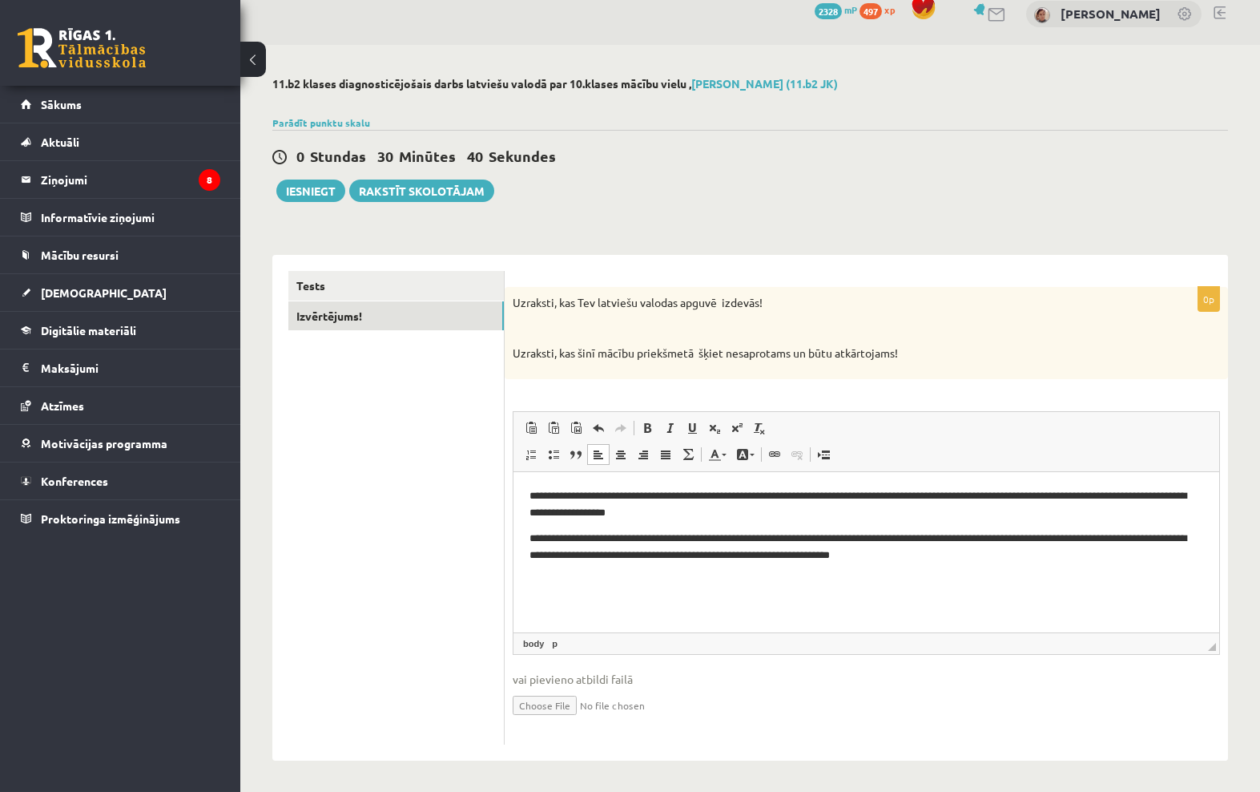
scroll to position [18, 0]
click at [443, 288] on link "Tests" at bounding box center [396, 285] width 216 height 30
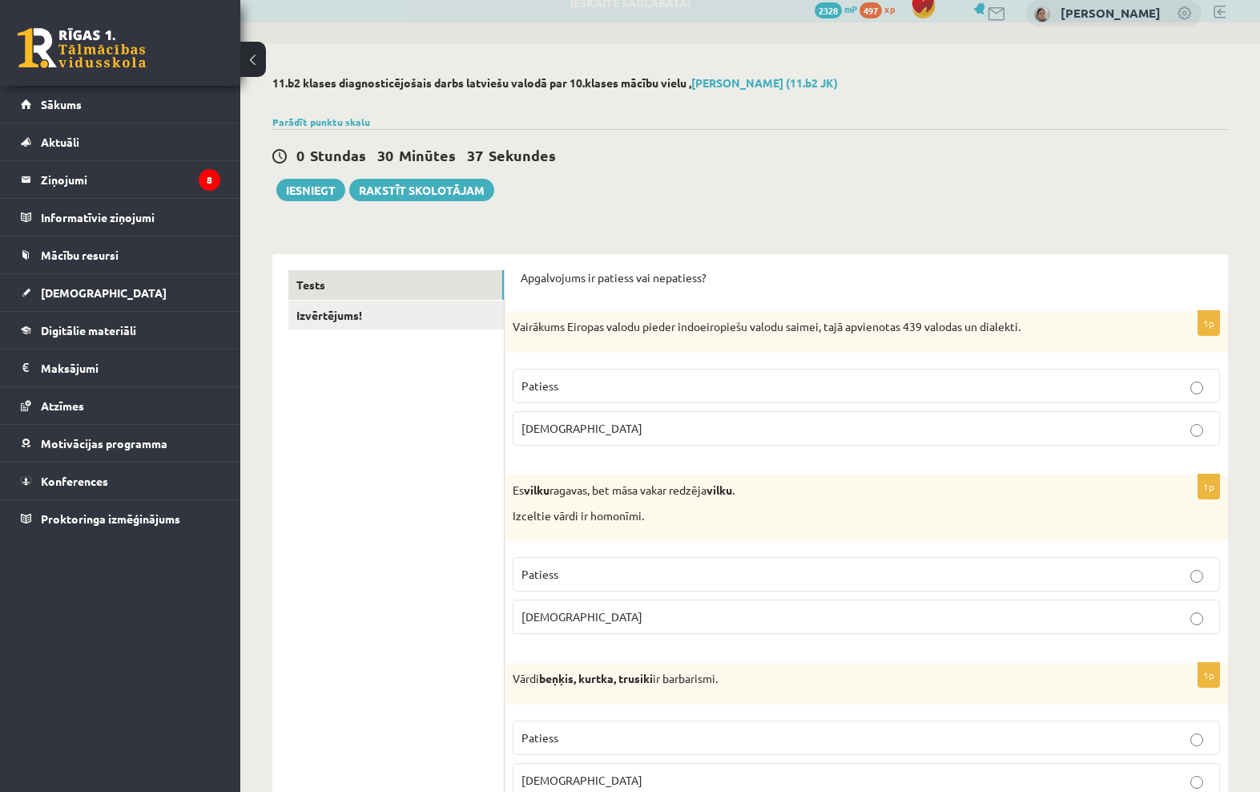
click at [454, 305] on link "Izvērtējums!" at bounding box center [396, 315] width 216 height 30
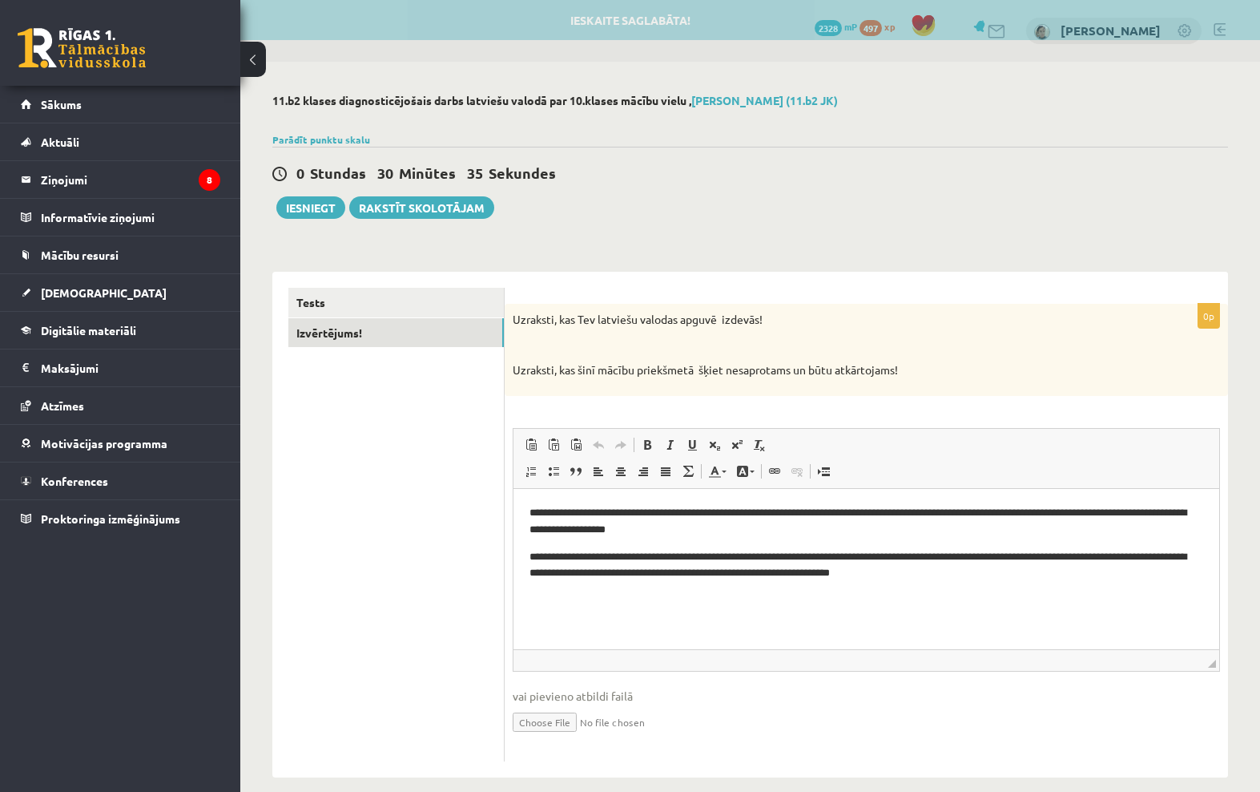
scroll to position [0, 0]
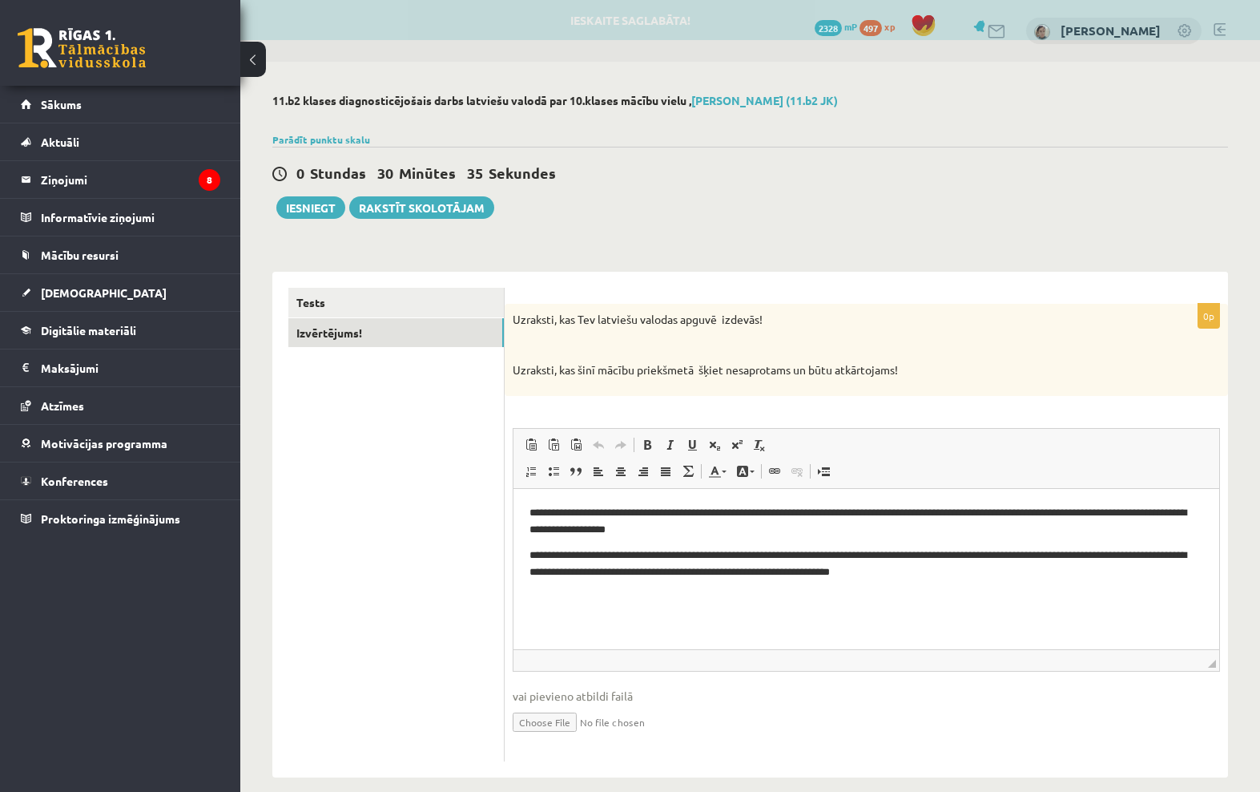
click at [334, 307] on link "Tests" at bounding box center [396, 303] width 216 height 30
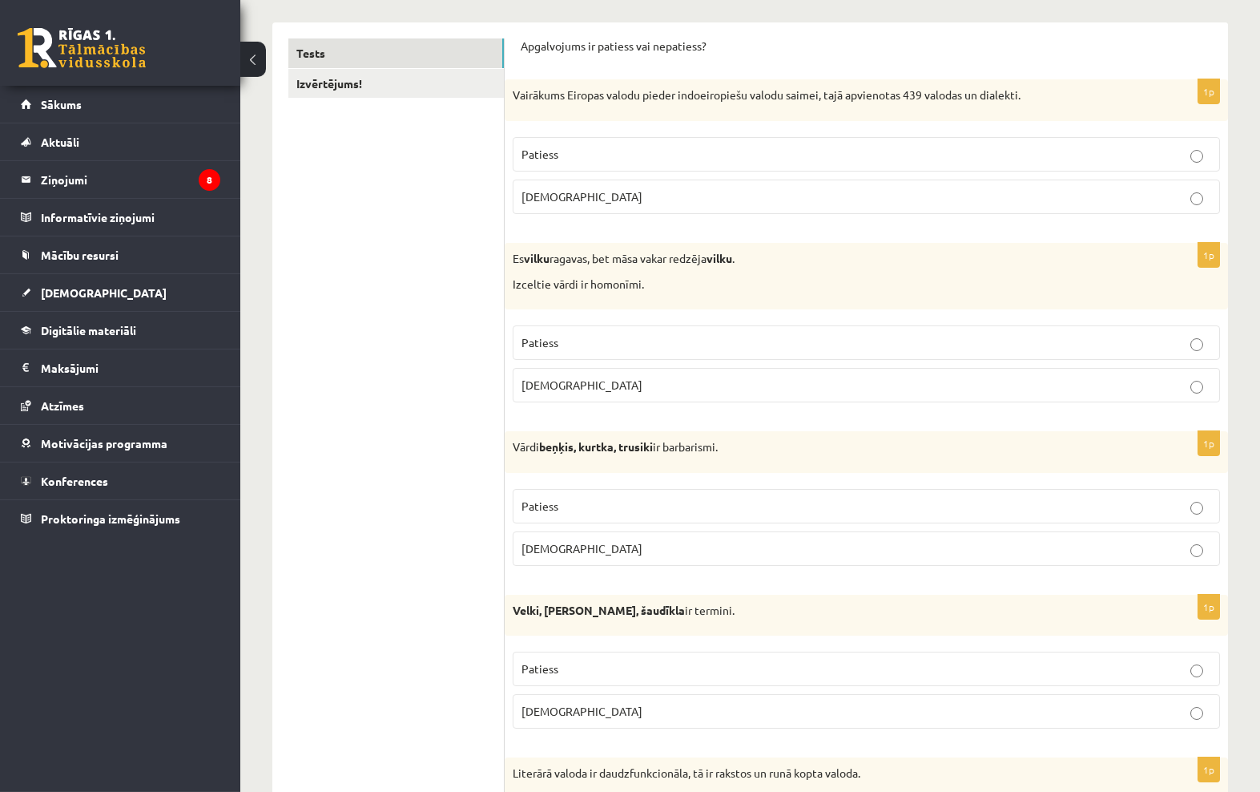
scroll to position [248, 0]
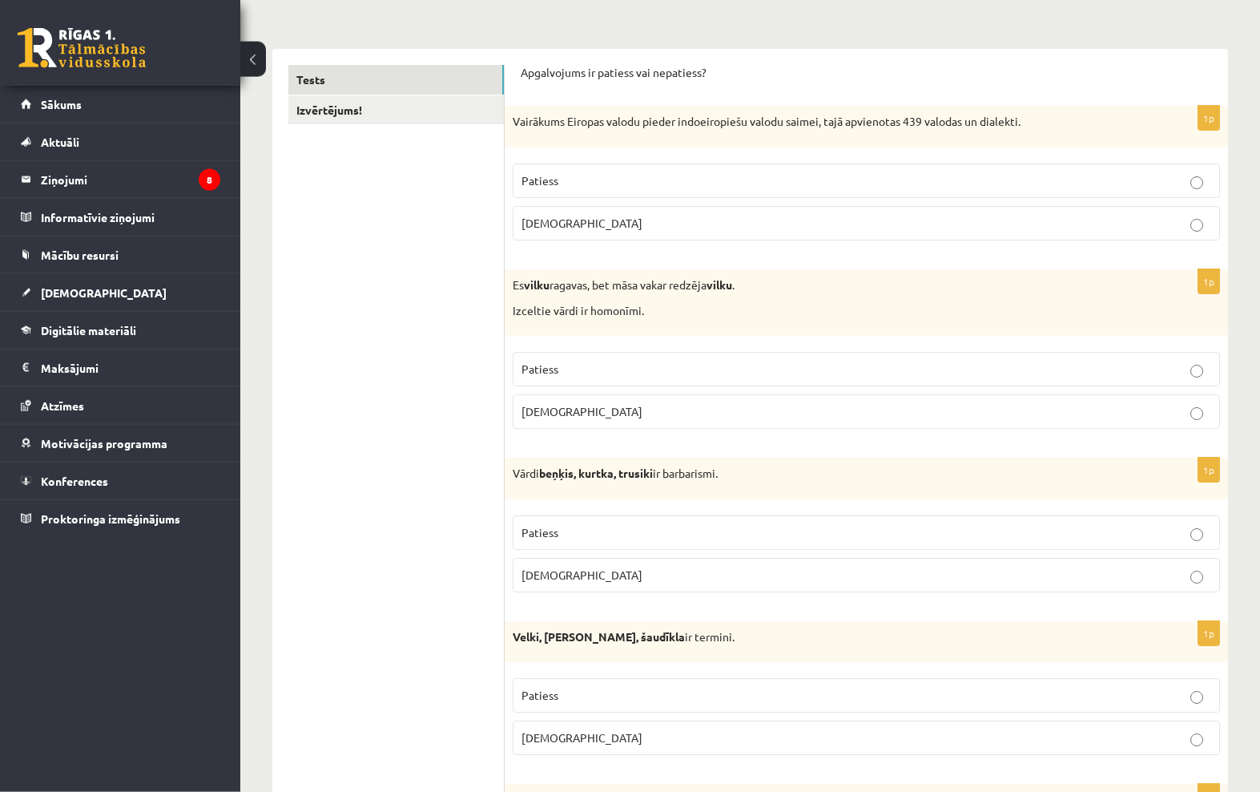
scroll to position [224, 0]
click at [1127, 744] on label "Aplams" at bounding box center [867, 737] width 708 height 34
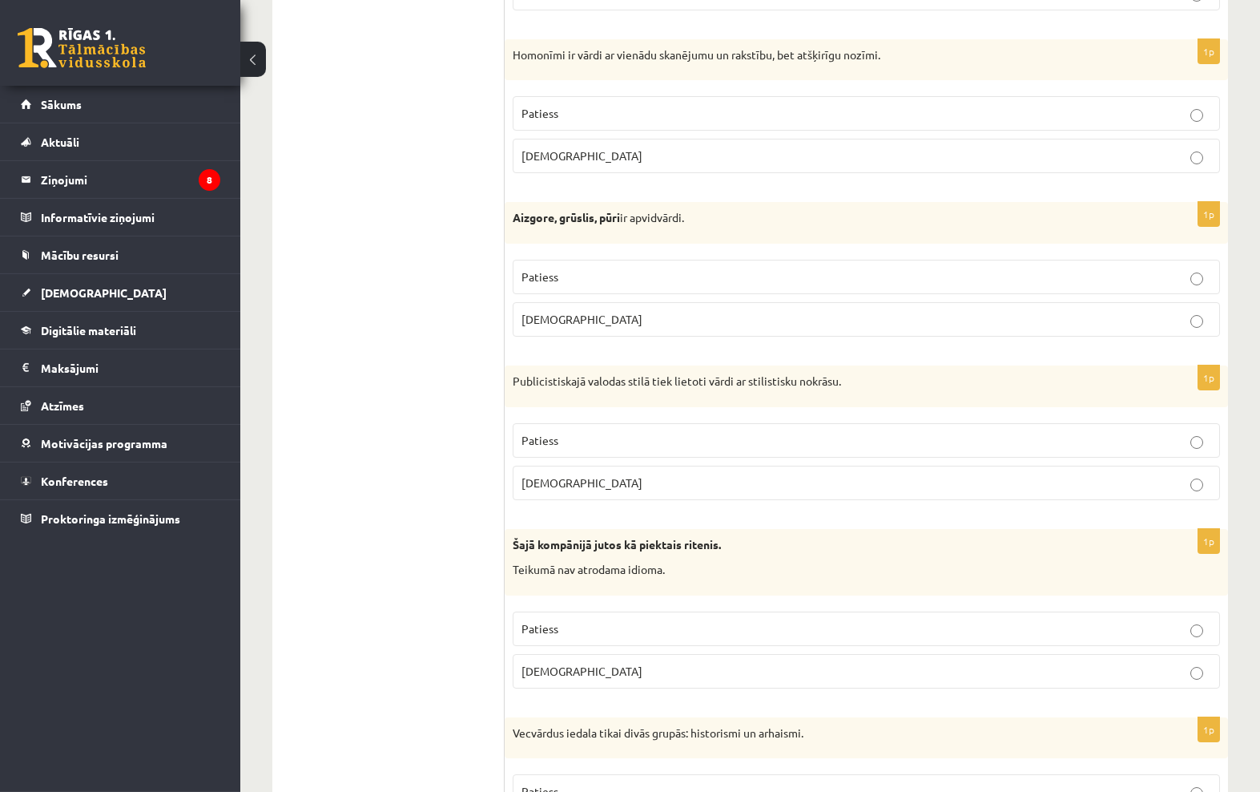
scroll to position [2765, 0]
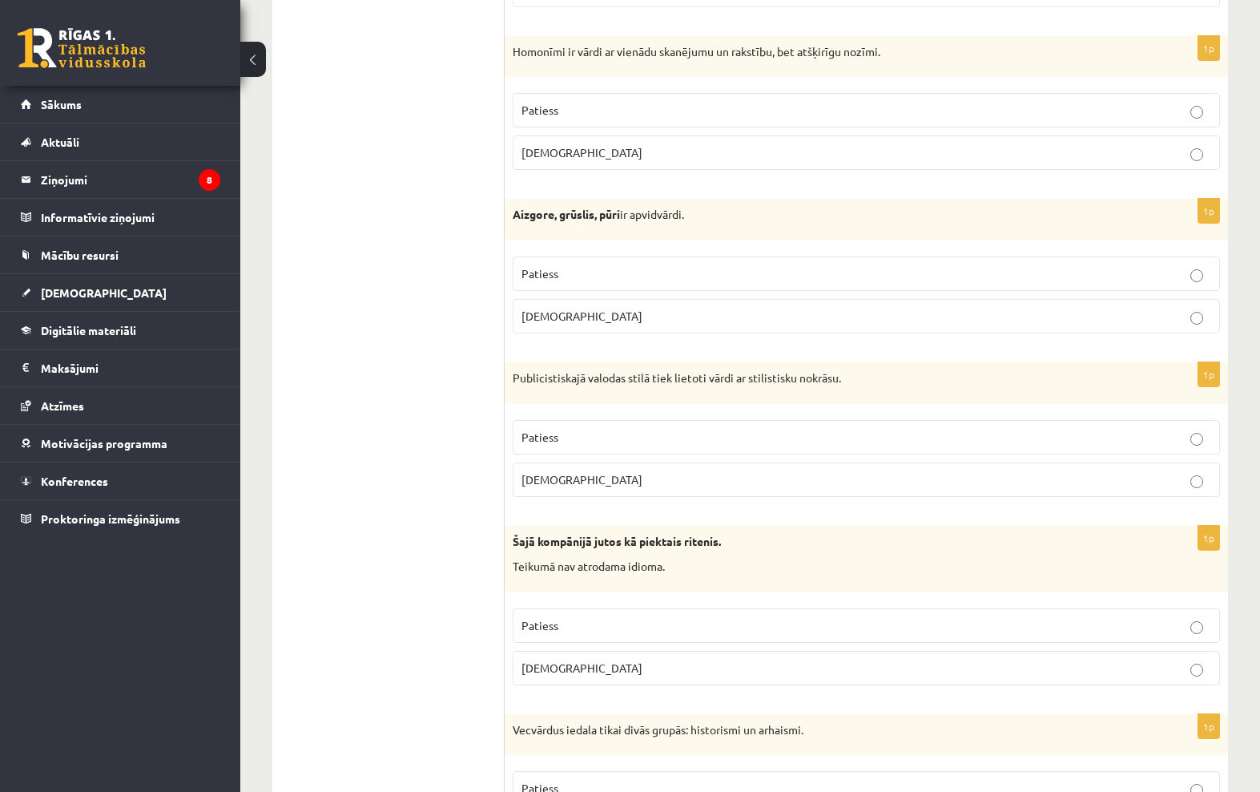
click at [1176, 462] on label "Aplams" at bounding box center [867, 479] width 708 height 34
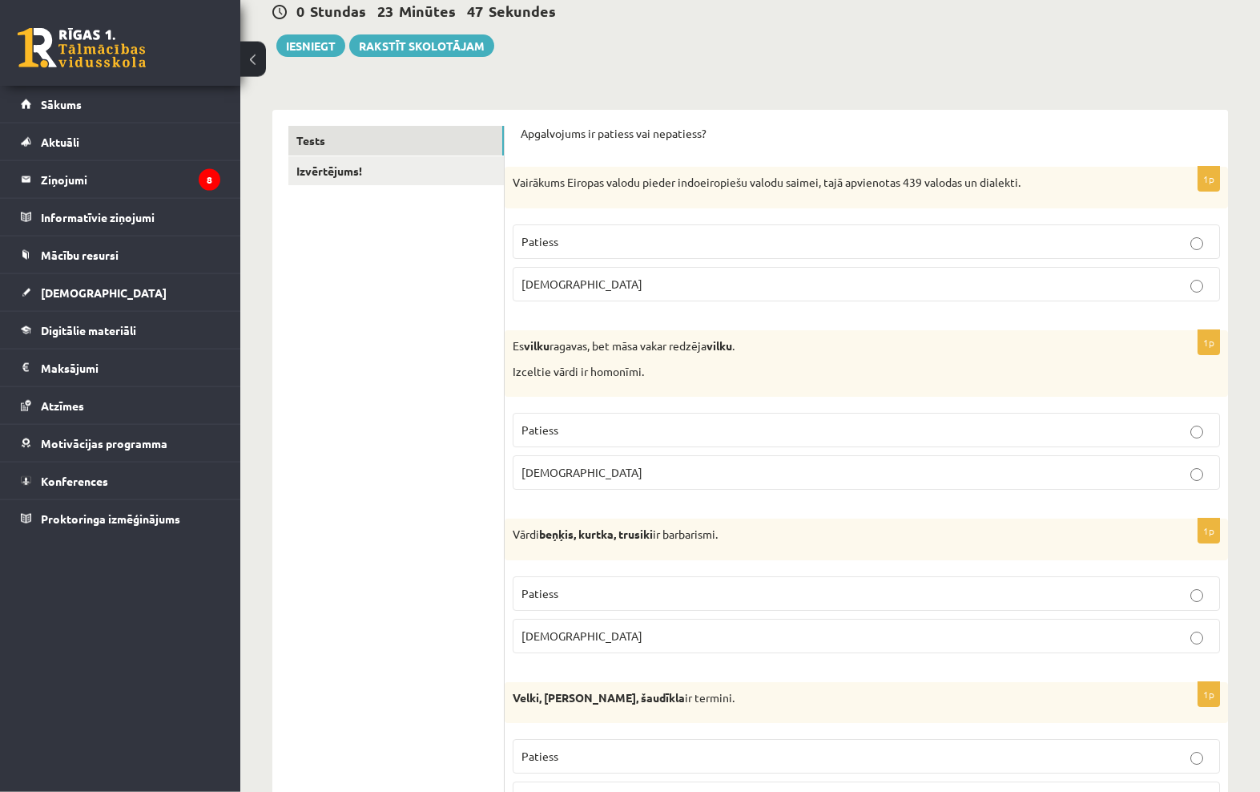
scroll to position [0, 0]
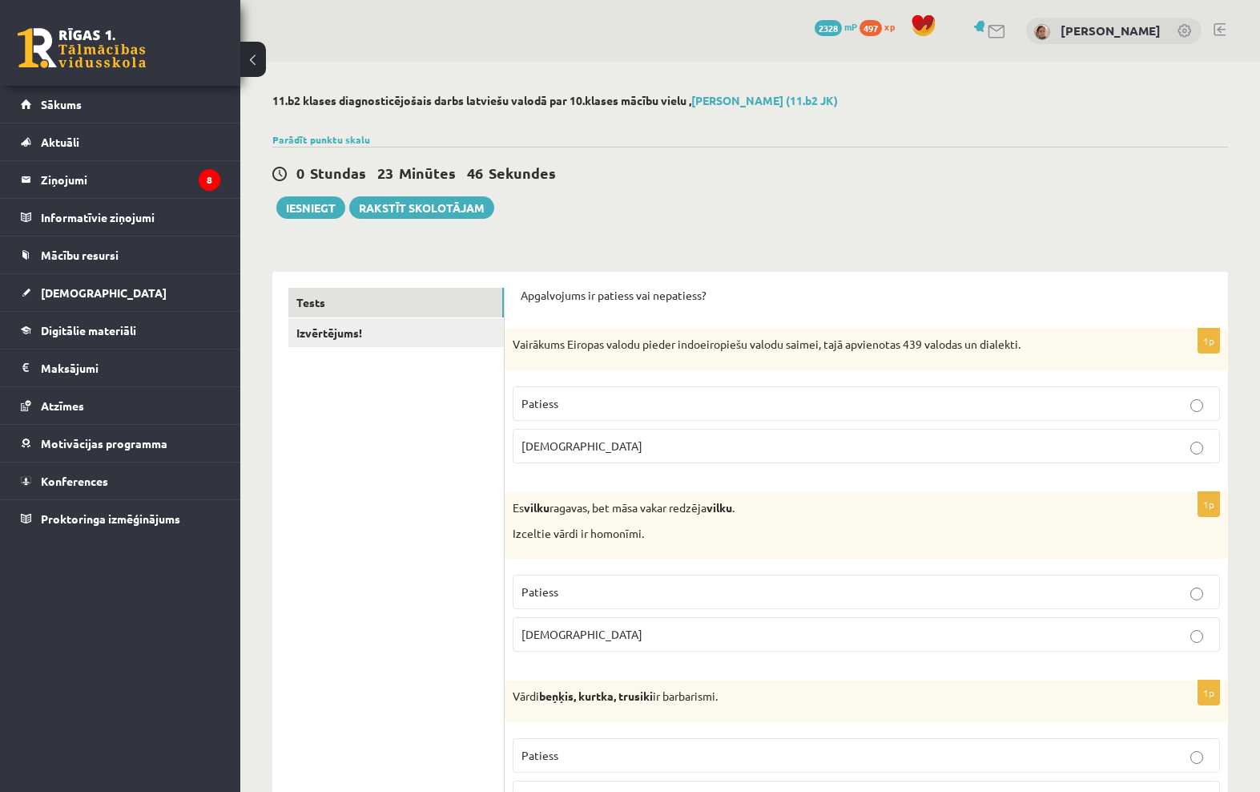
click at [310, 207] on button "Iesniegt" at bounding box center [310, 207] width 69 height 22
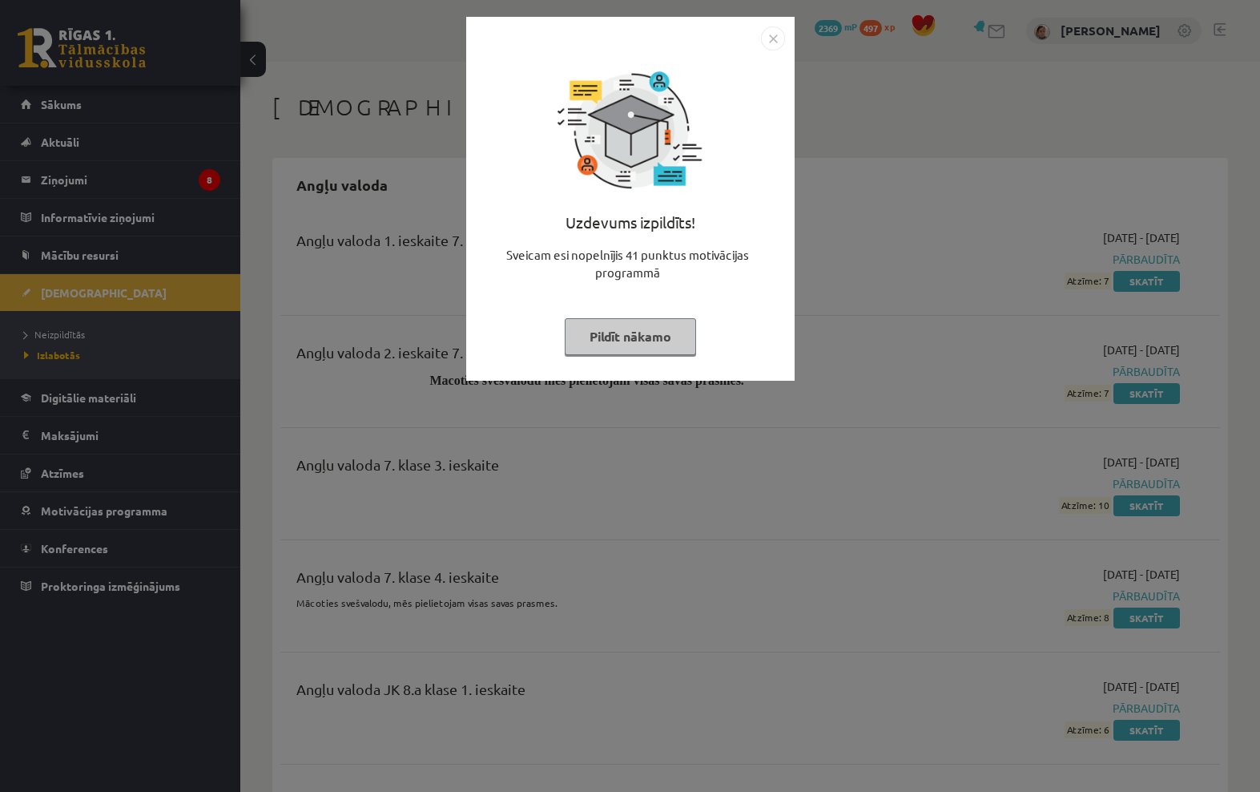
click at [763, 29] on img "Close" at bounding box center [773, 38] width 24 height 24
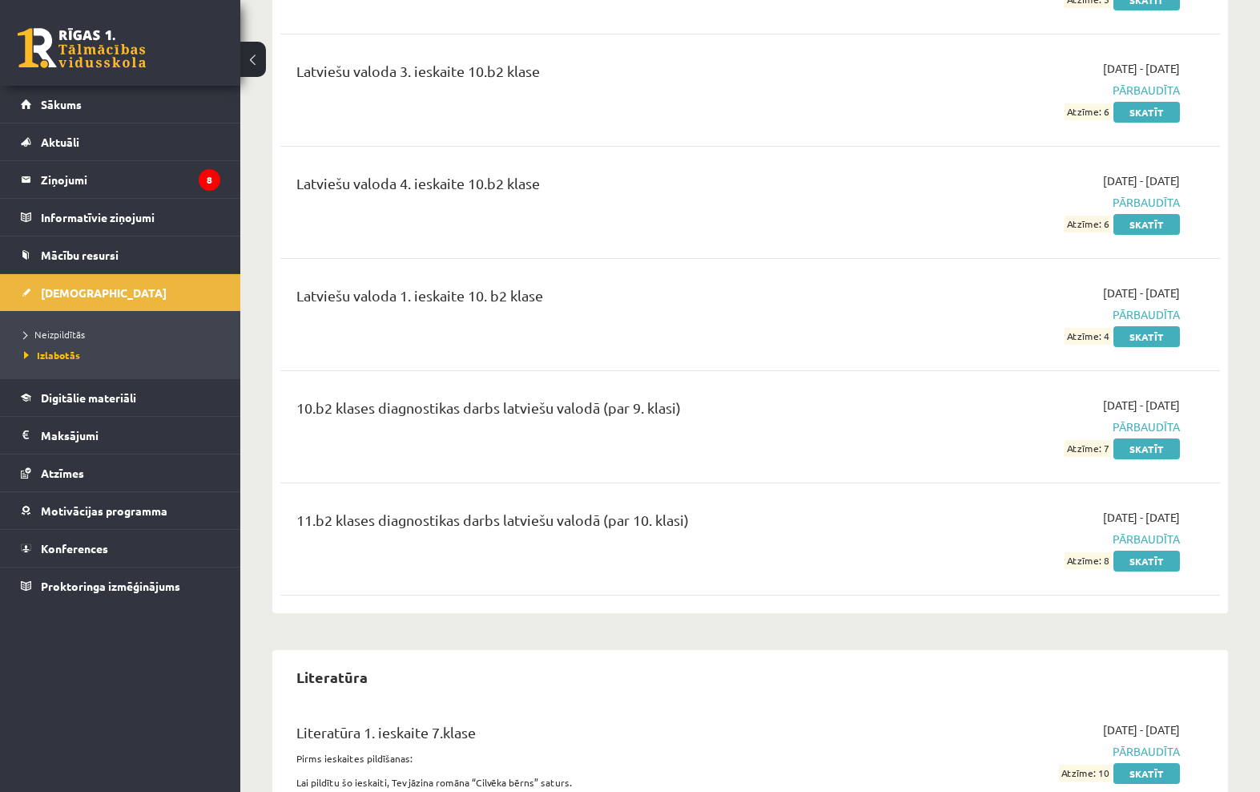
scroll to position [14013, 0]
